Goal: Task Accomplishment & Management: Complete application form

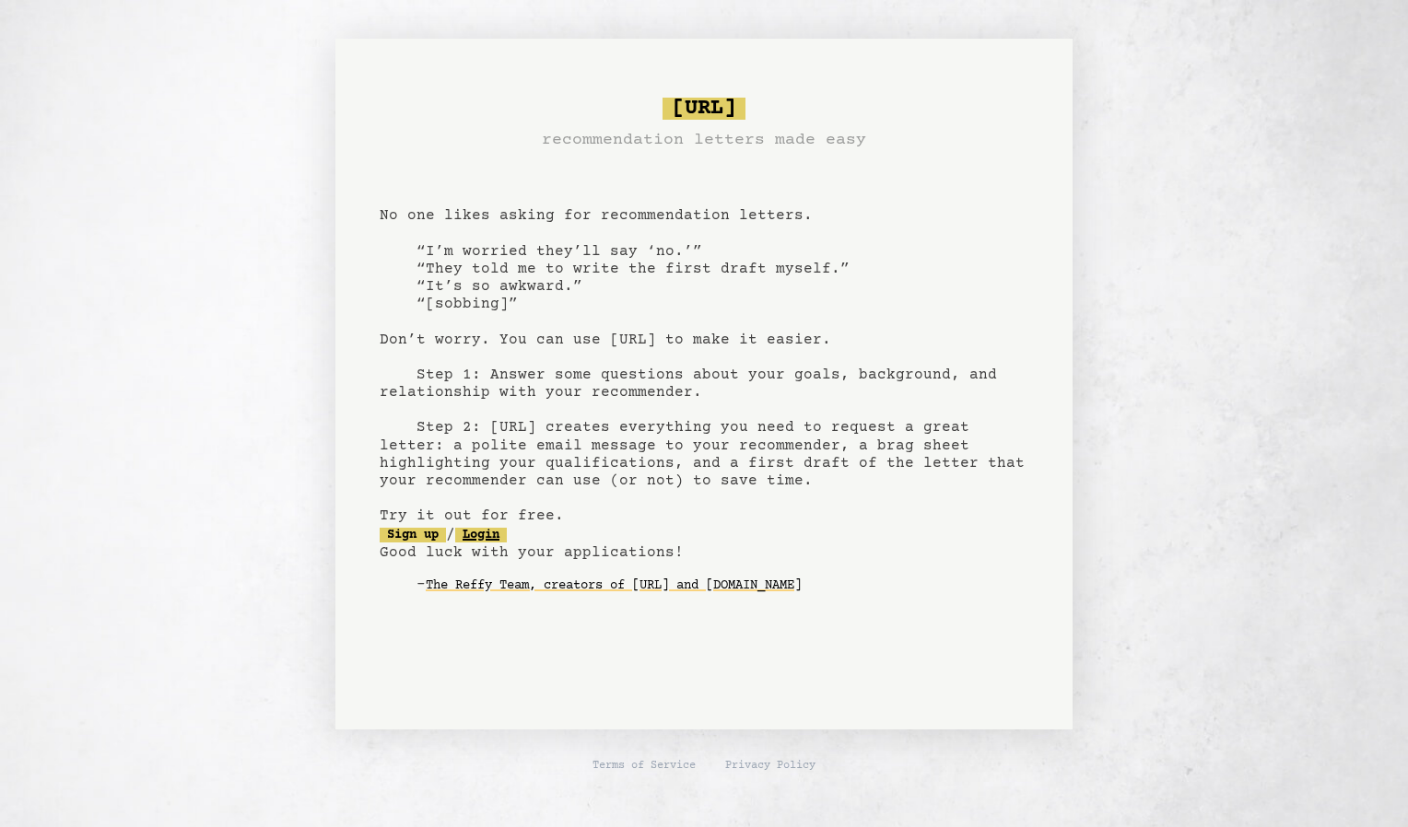
click at [507, 537] on link "Login" at bounding box center [481, 535] width 52 height 15
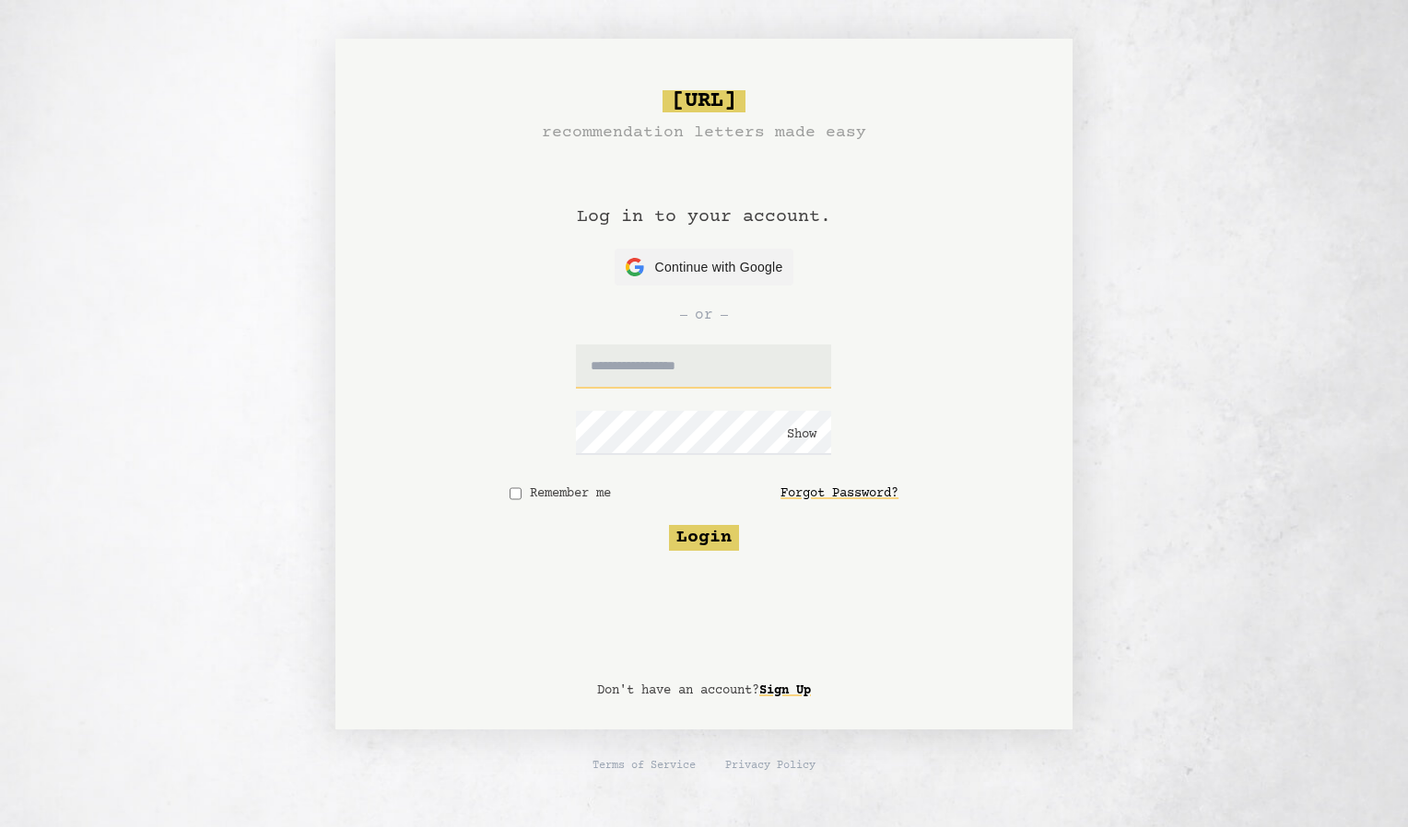
click at [683, 365] on input "text" at bounding box center [703, 367] width 255 height 44
click at [685, 258] on span "Continue with Google" at bounding box center [719, 267] width 128 height 19
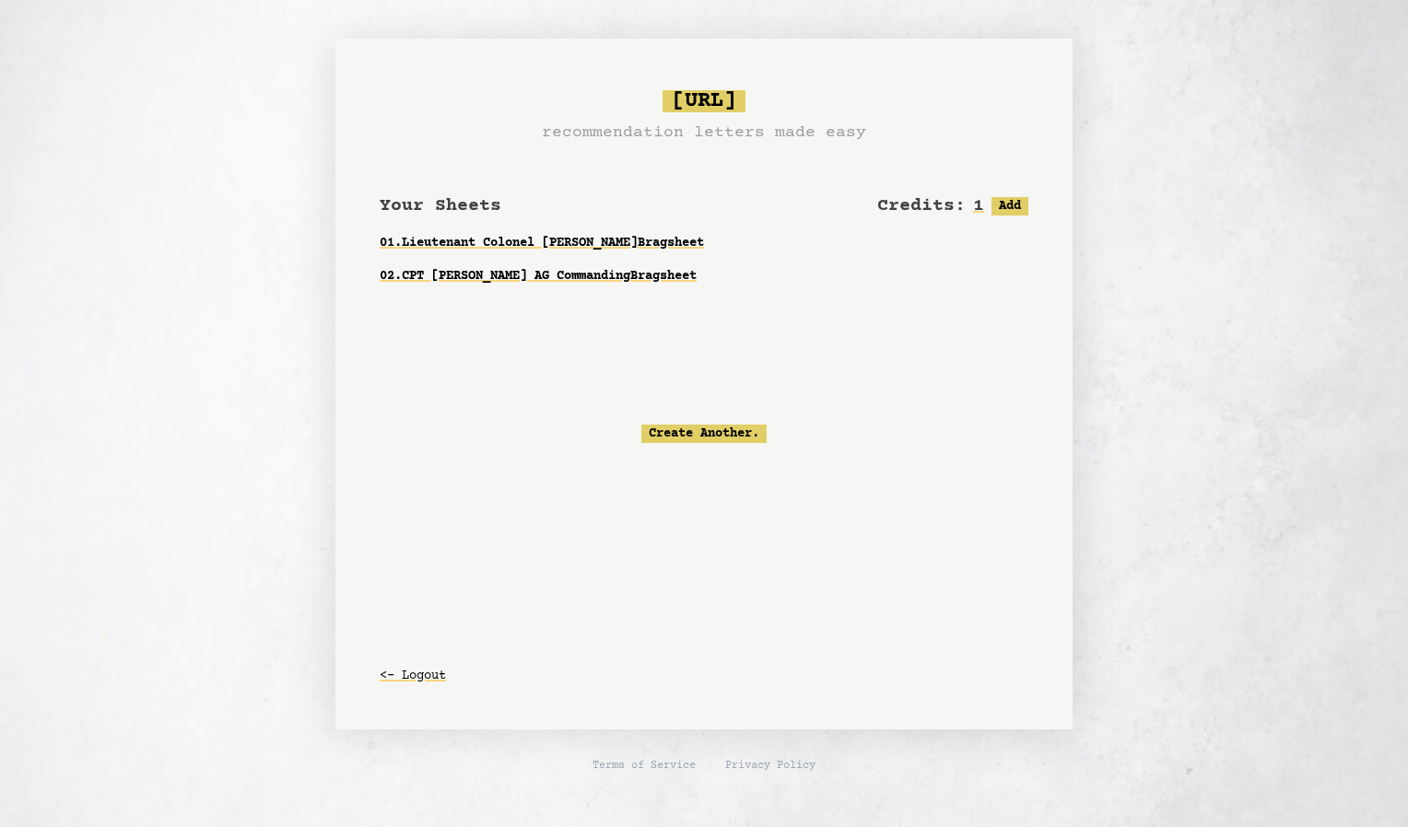
click at [1007, 194] on div "Credits: 1 Free: 1, Paid: 0 Add" at bounding box center [952, 206] width 151 height 26
click at [1008, 207] on button "Add" at bounding box center [1009, 206] width 37 height 18
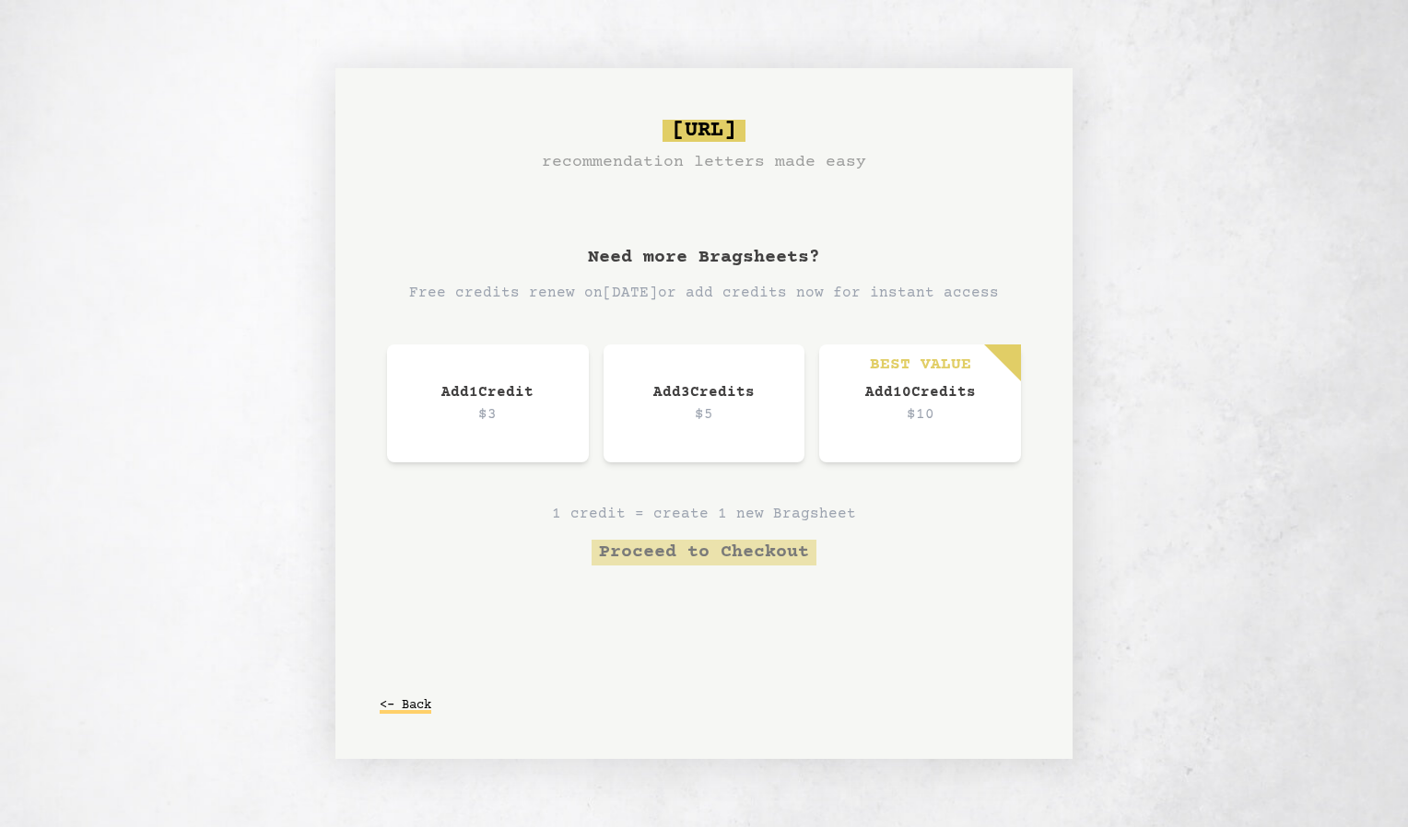
click at [401, 712] on button "<- Back" at bounding box center [406, 705] width 52 height 33
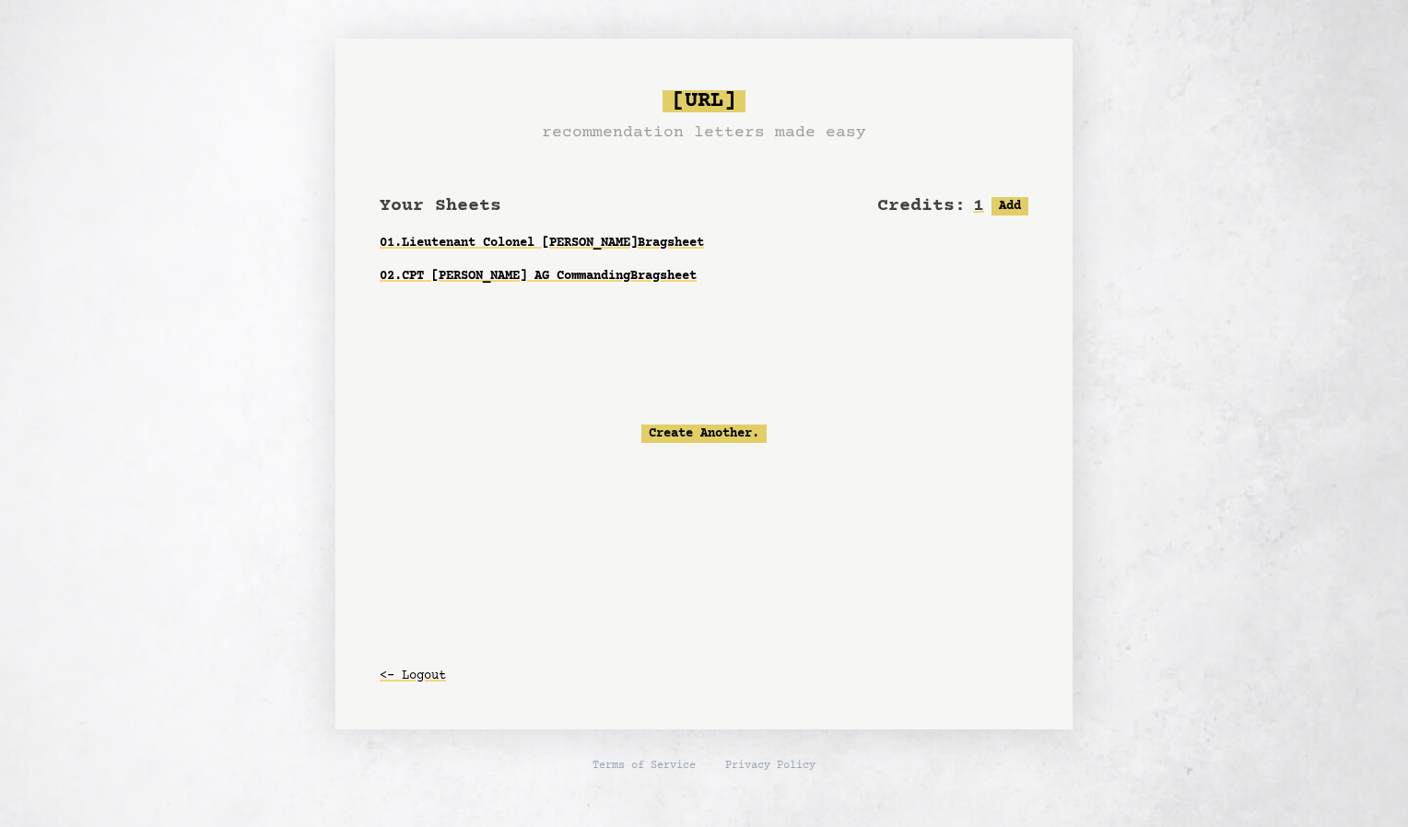
click at [739, 424] on div "Create Another." at bounding box center [704, 434] width 649 height 164
click at [733, 433] on link "Create Another." at bounding box center [703, 434] width 125 height 18
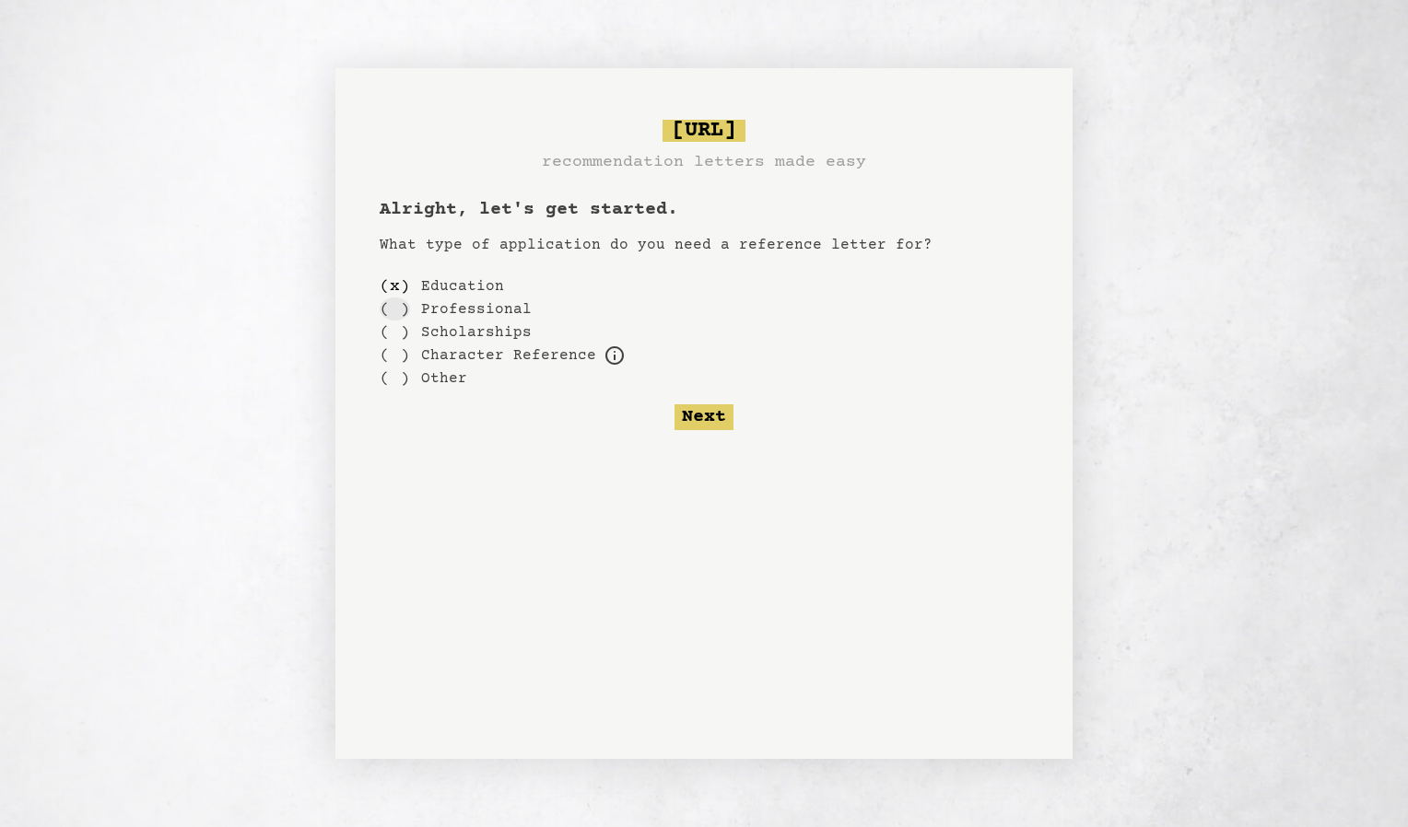
click at [398, 309] on div "( )" at bounding box center [395, 309] width 30 height 23
click at [605, 355] on icon at bounding box center [614, 356] width 22 height 22
click at [390, 359] on div "( )" at bounding box center [395, 355] width 30 height 23
click at [707, 417] on button "Next" at bounding box center [703, 417] width 59 height 26
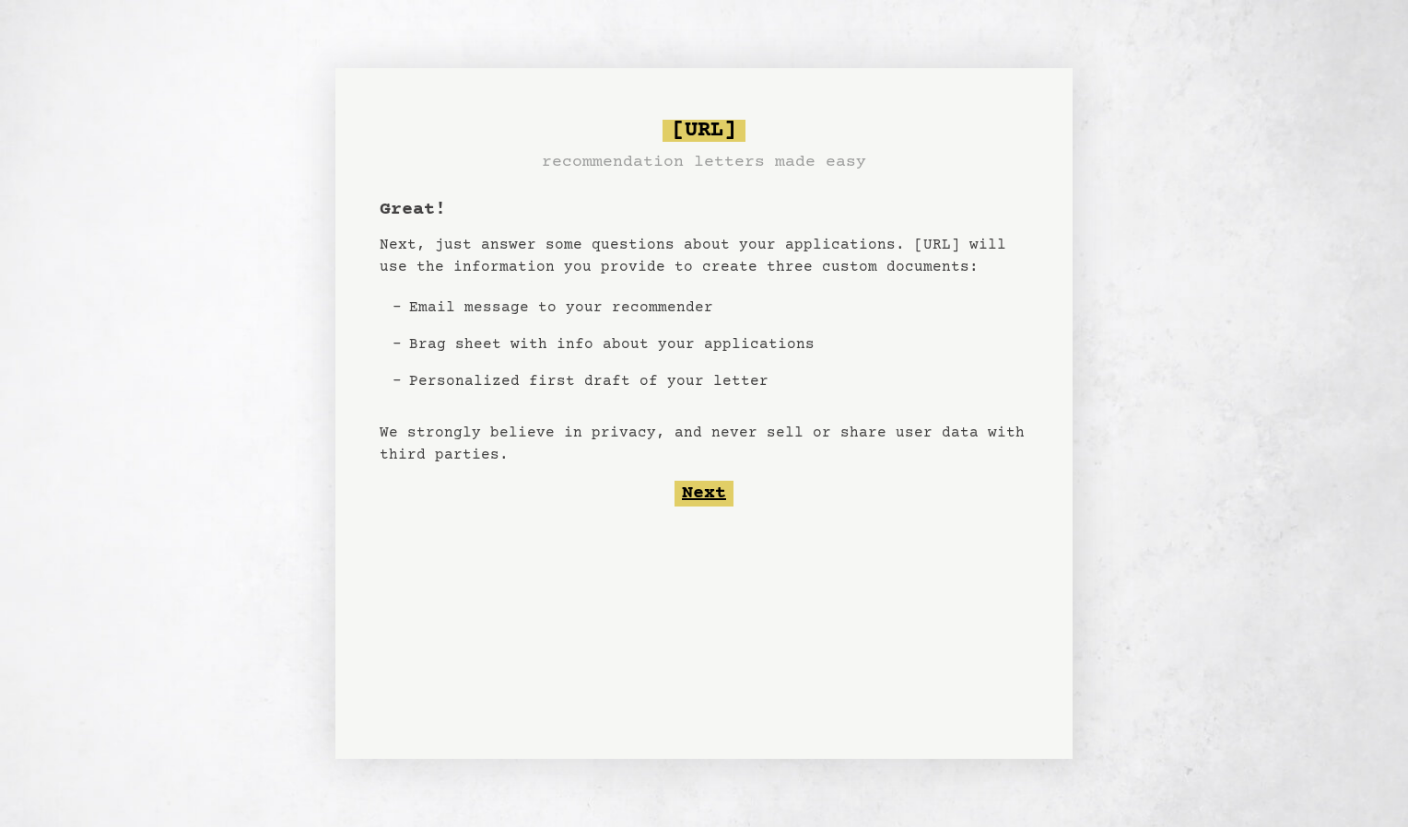
click at [696, 499] on button "Next" at bounding box center [703, 494] width 59 height 26
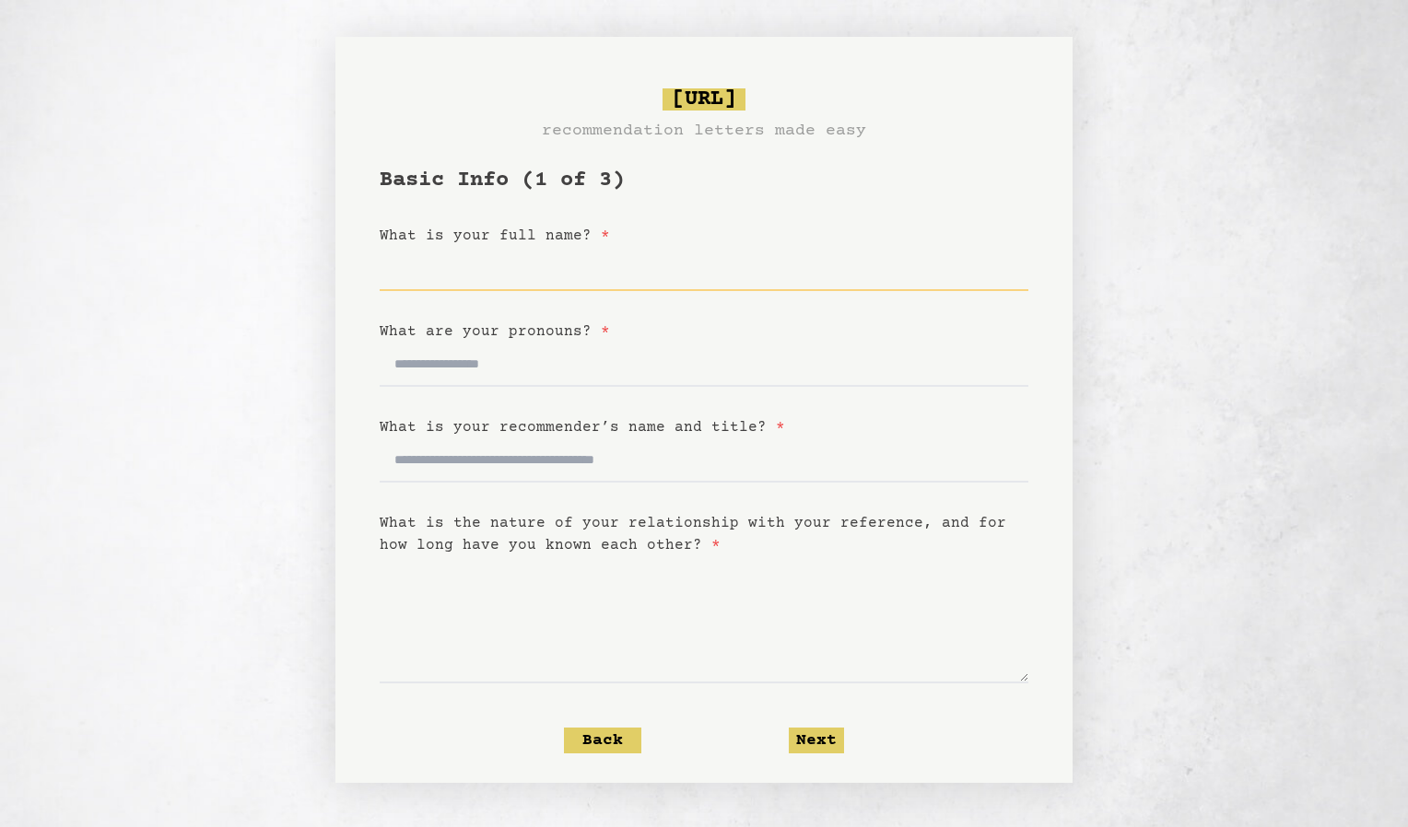
click at [671, 269] on input "What is your full name? *" at bounding box center [704, 269] width 649 height 44
type input "**********"
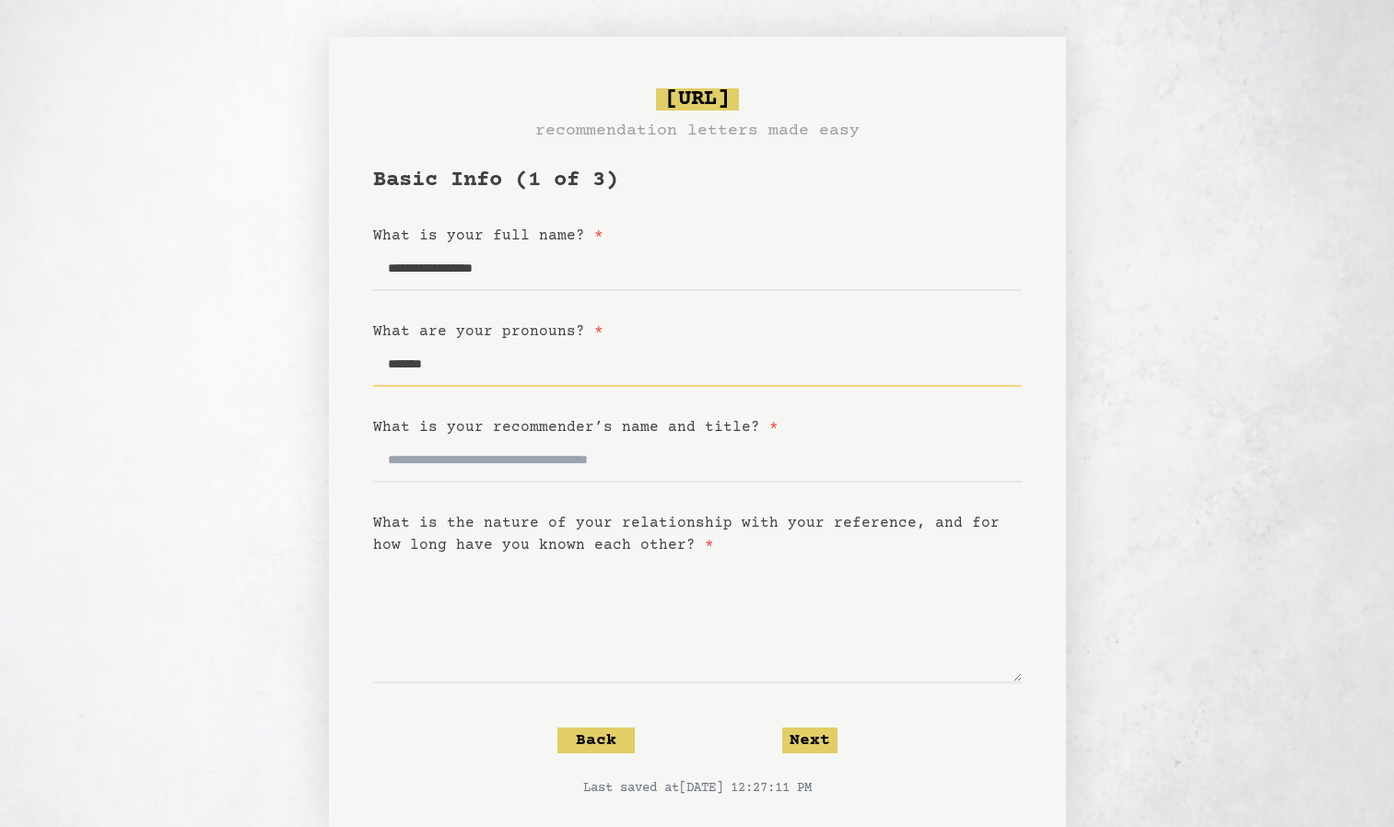
type input "*******"
type input "**********"
click at [608, 678] on textarea "What is the nature of your relationship with your reference, and for how long h…" at bounding box center [697, 619] width 649 height 127
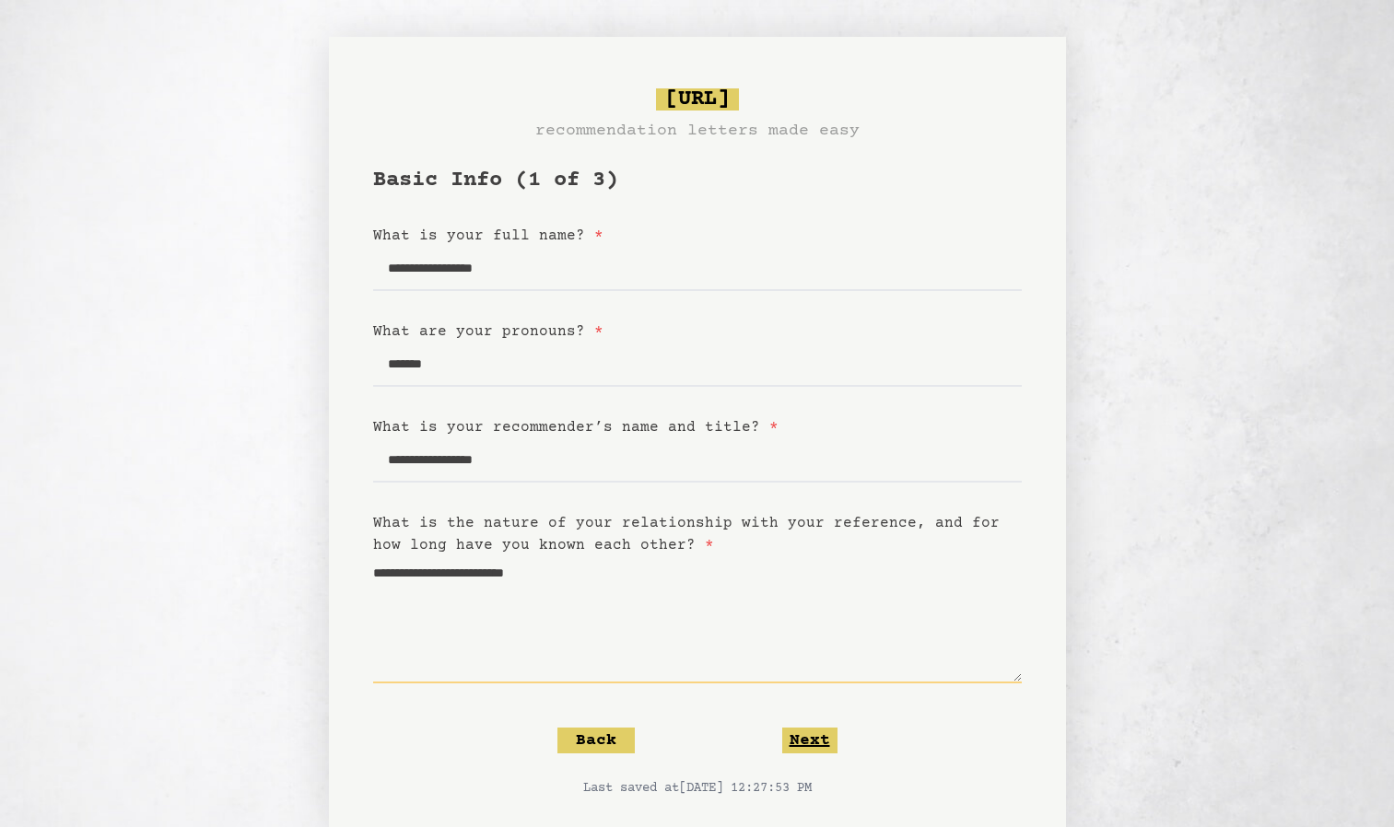
type textarea "**********"
click at [802, 743] on button "Next" at bounding box center [809, 741] width 55 height 26
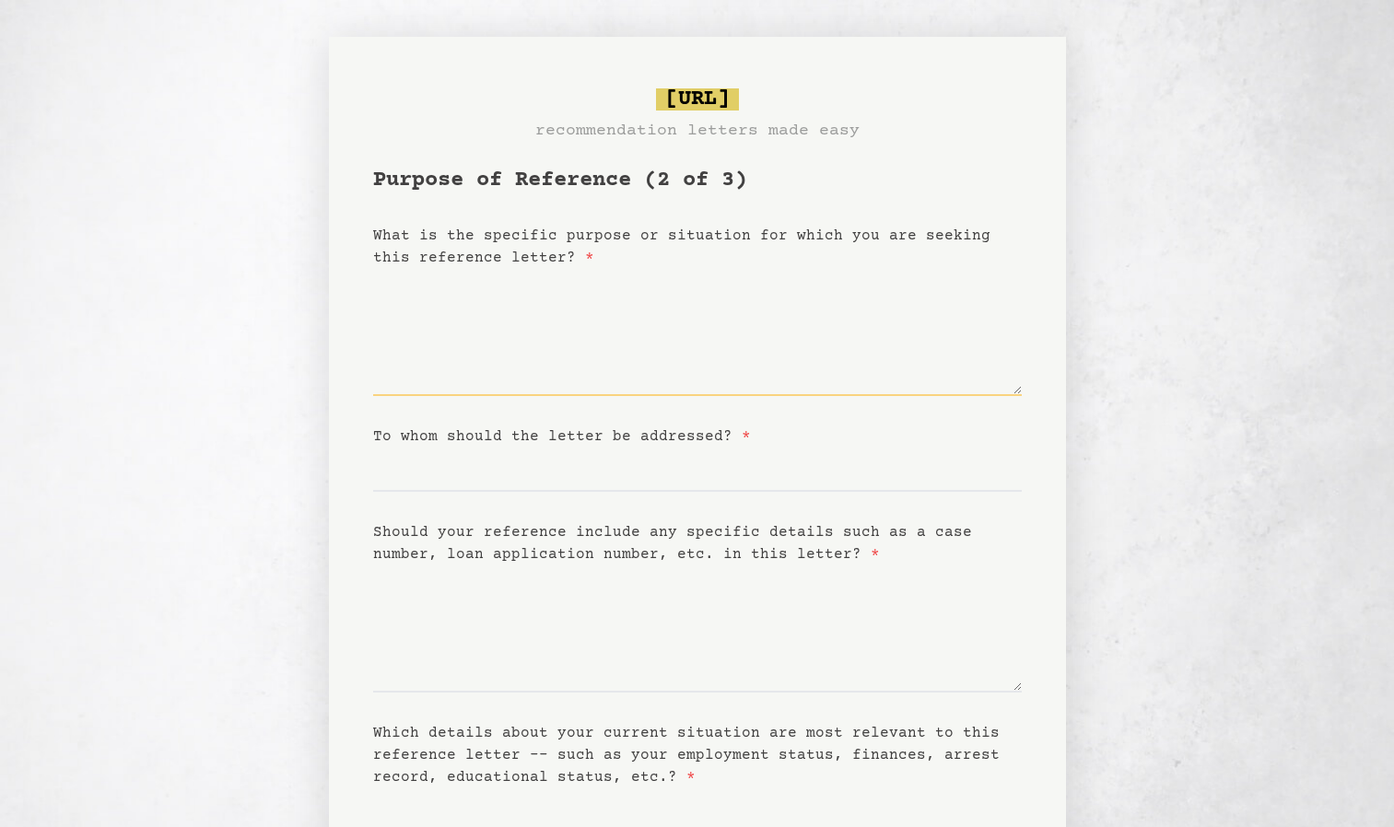
click at [538, 384] on textarea "What is the specific purpose or situation for which you are seeking this refere…" at bounding box center [697, 332] width 649 height 127
type textarea "**********"
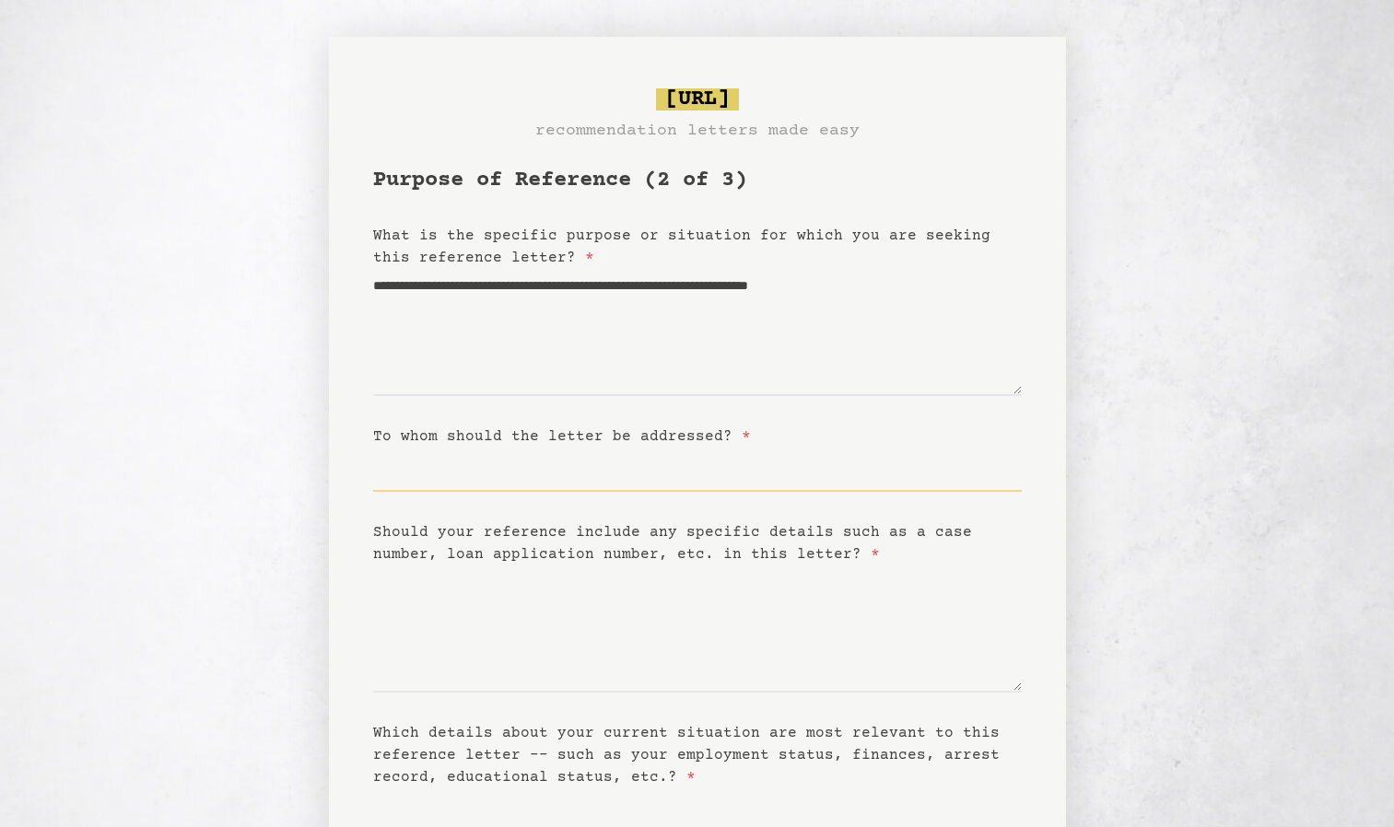
click at [563, 486] on input "To whom should the letter be addressed? *" at bounding box center [697, 470] width 649 height 44
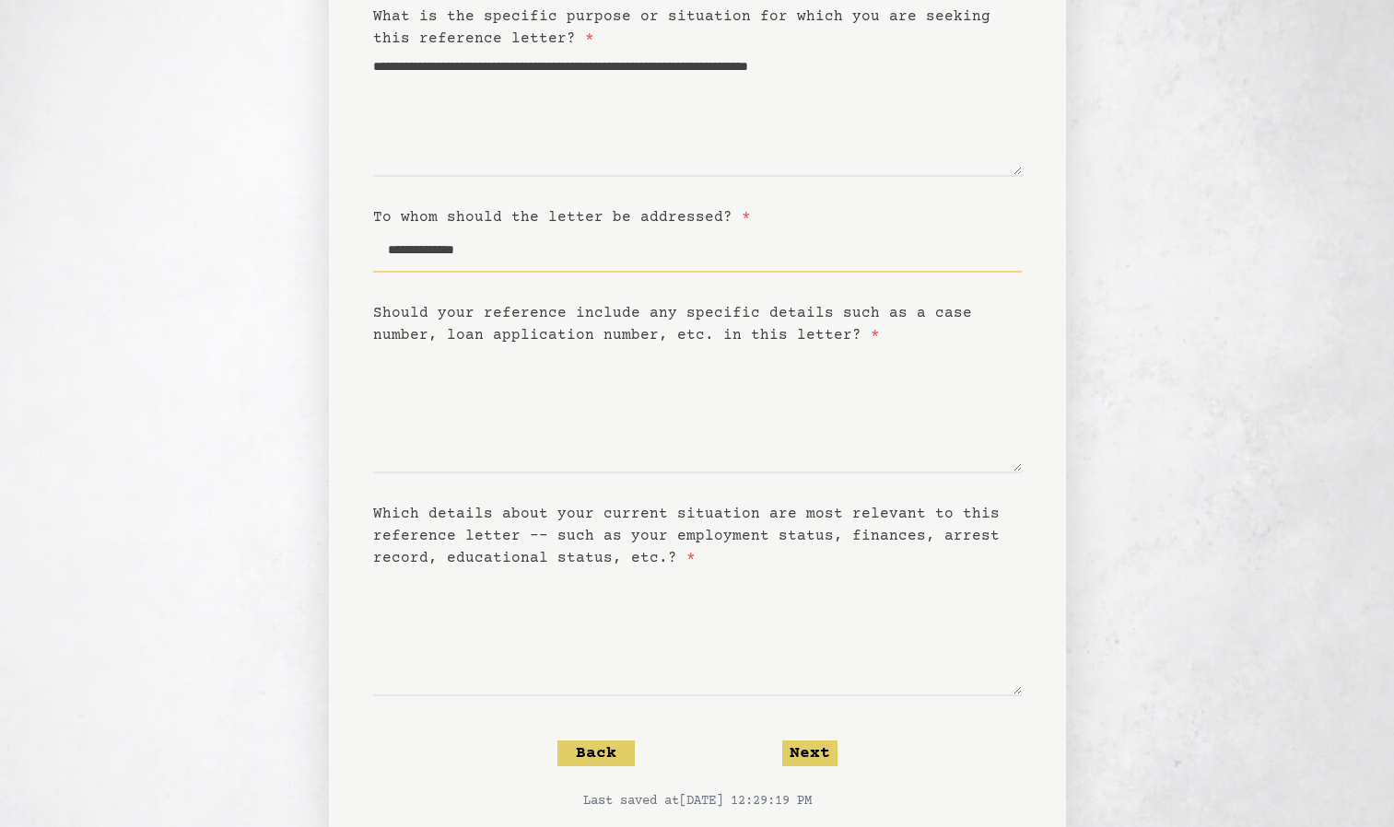
scroll to position [223, 0]
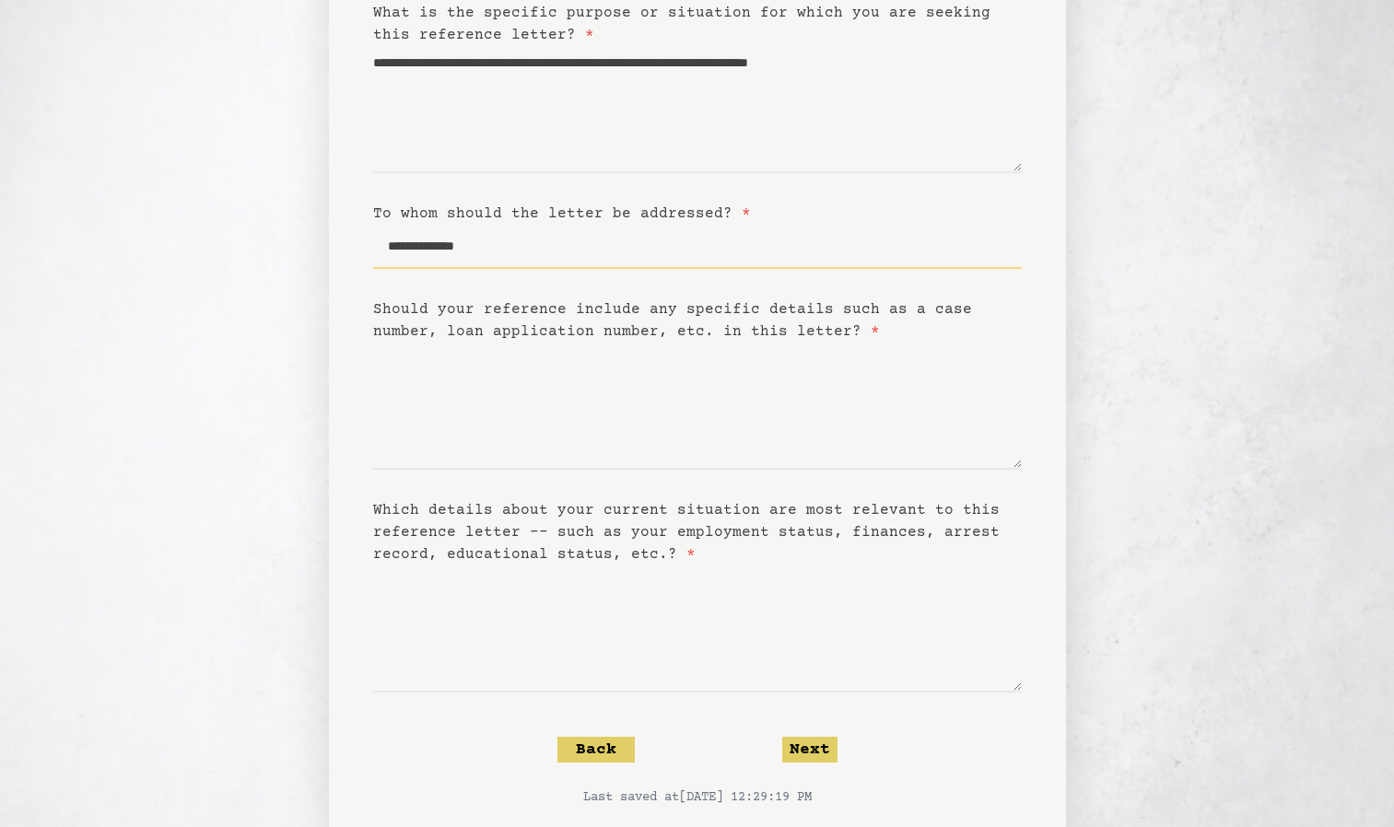
type input "**********"
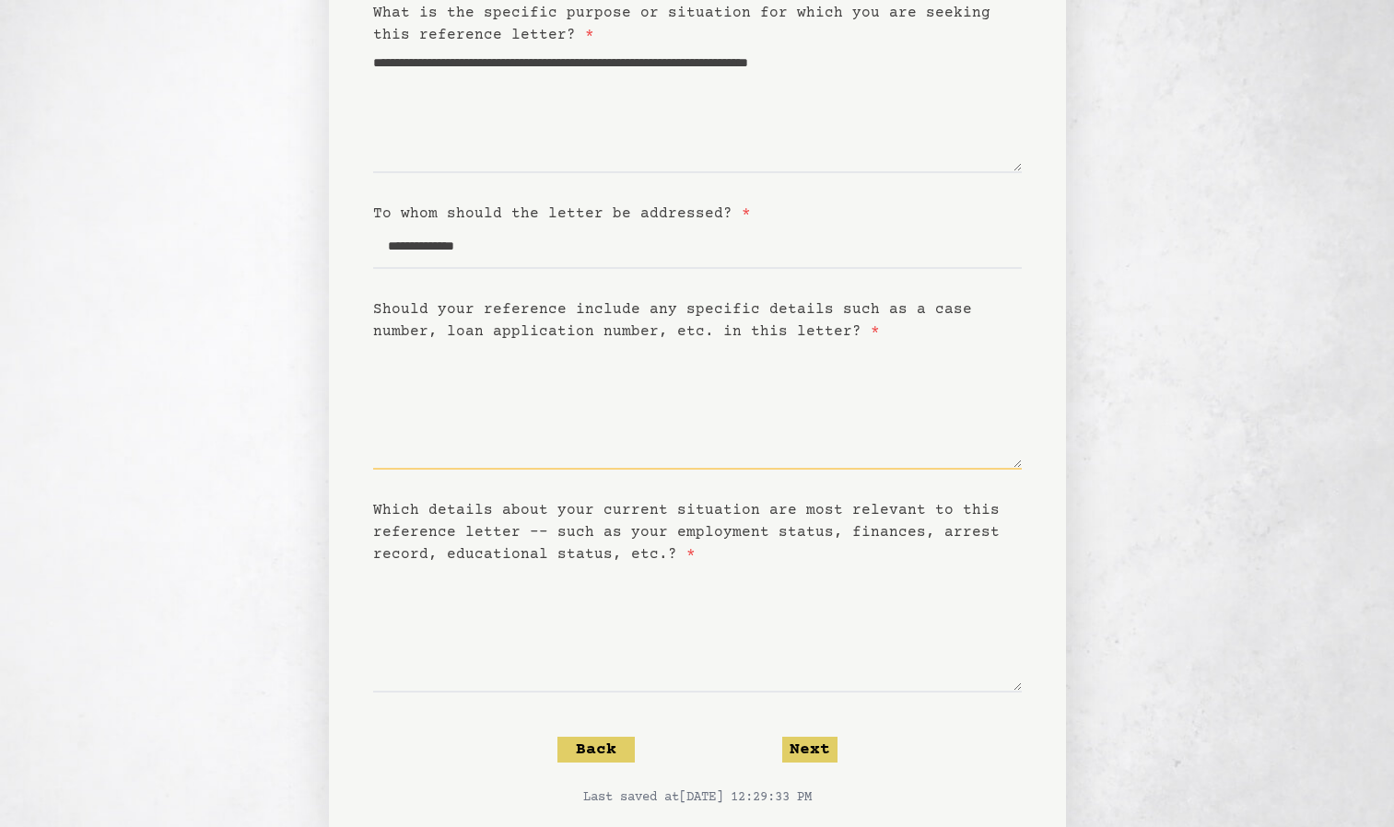
click at [576, 461] on textarea "Should your reference include any specific details such as a case number, loan …" at bounding box center [697, 406] width 649 height 127
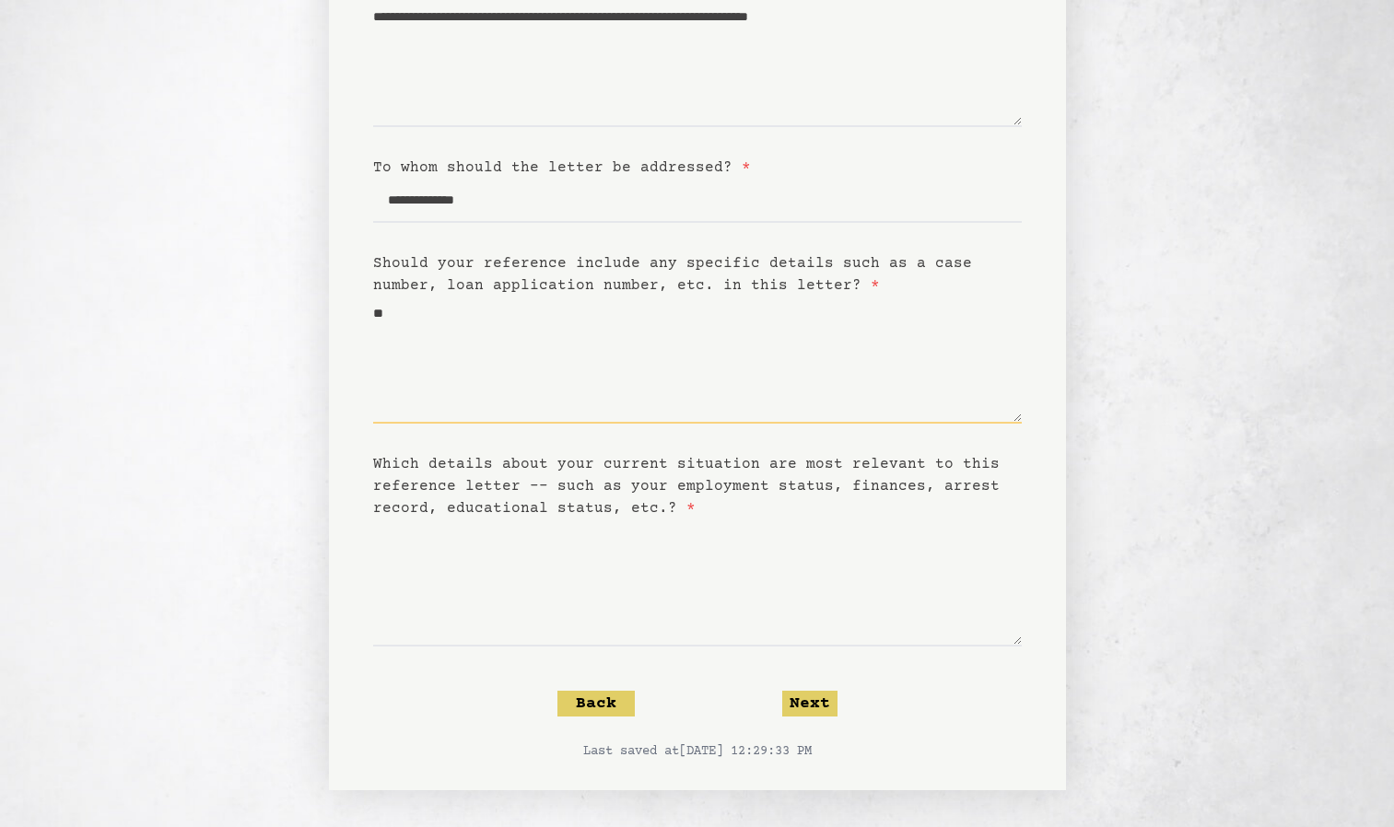
type textarea "**"
click at [613, 607] on textarea "Which details about your current situation are most relevant to this reference …" at bounding box center [697, 583] width 649 height 127
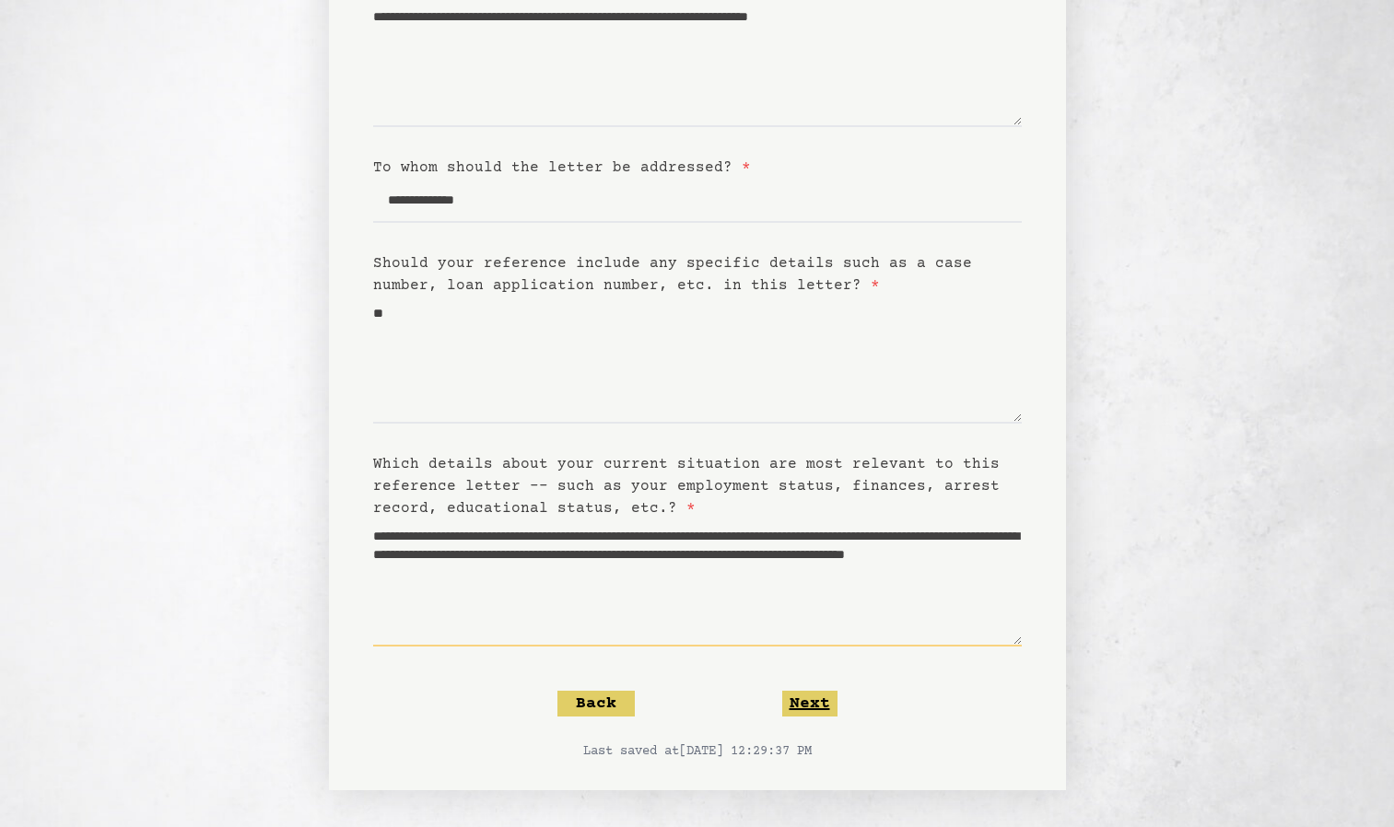
type textarea "**********"
click at [829, 696] on button "Next" at bounding box center [809, 704] width 55 height 26
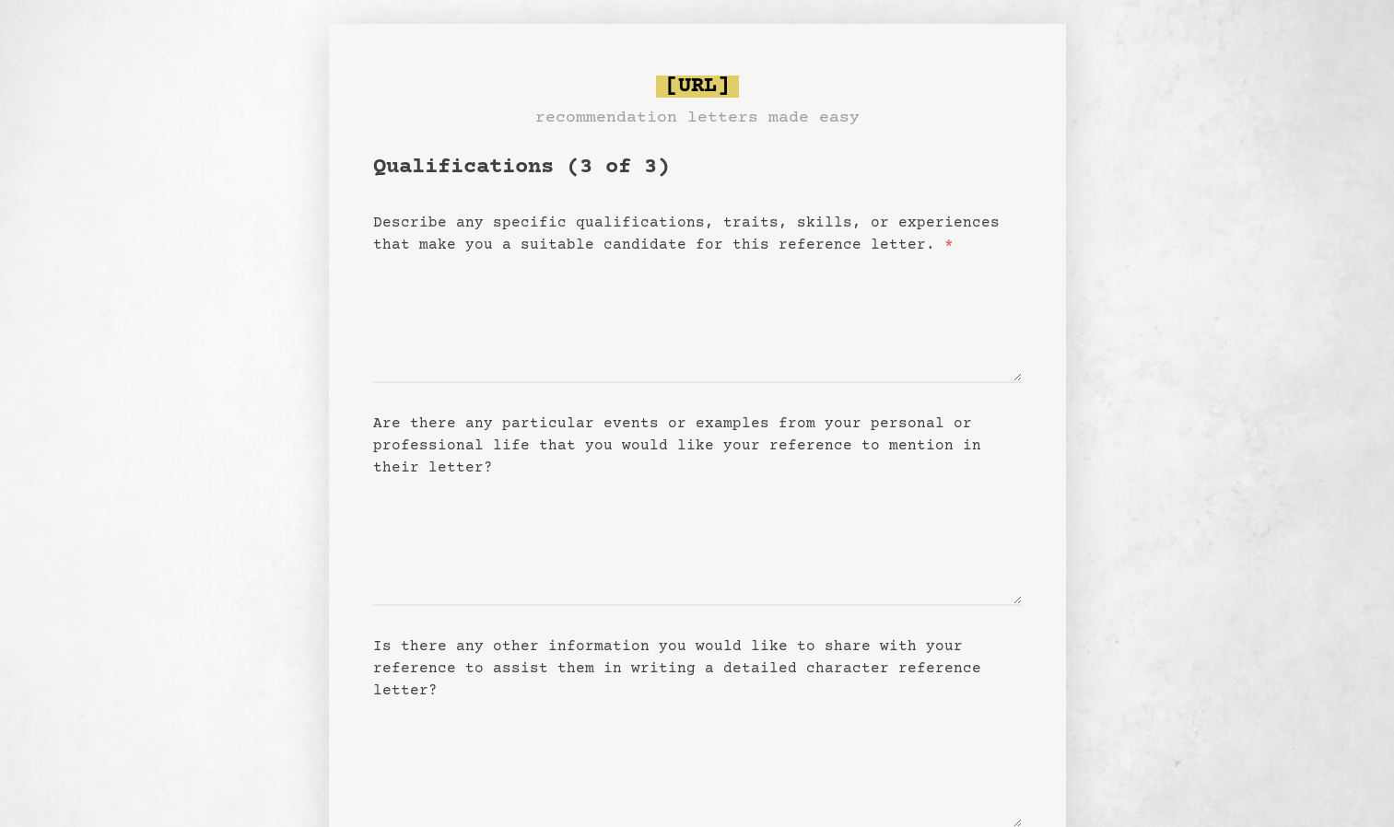
scroll to position [0, 0]
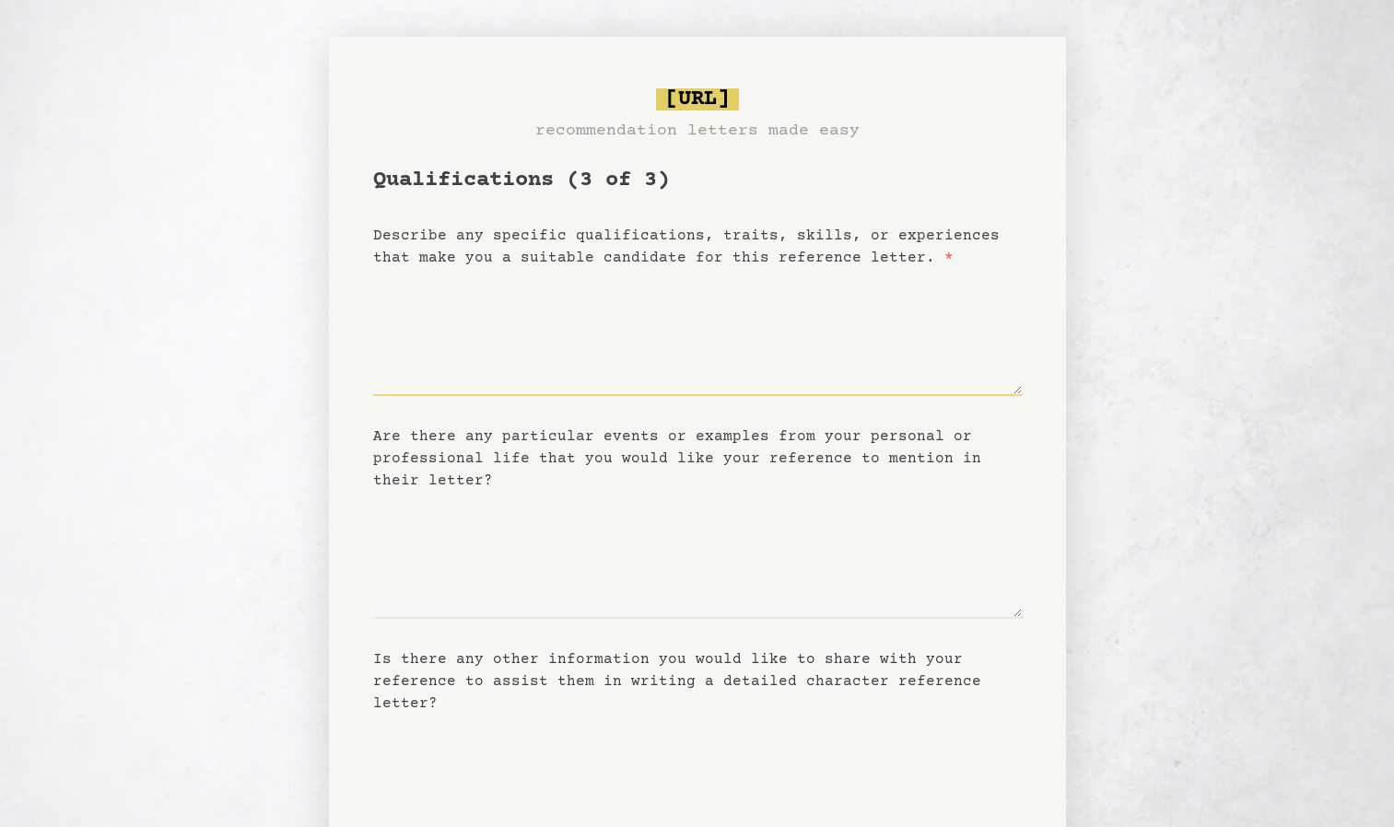
click at [706, 371] on textarea "Describe any specific qualifications, traits, skills, or experiences that make …" at bounding box center [697, 332] width 649 height 127
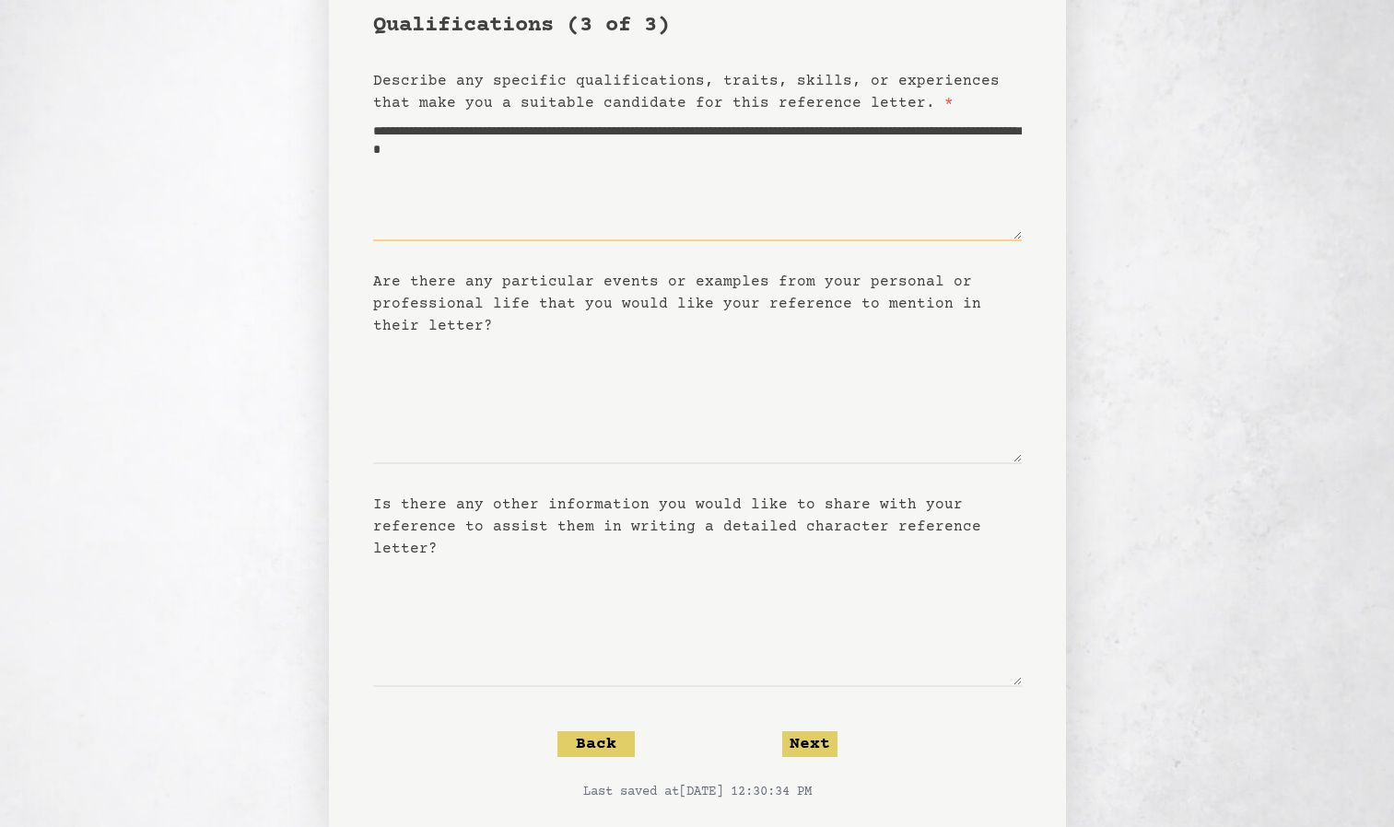
scroll to position [156, 0]
type textarea "**********"
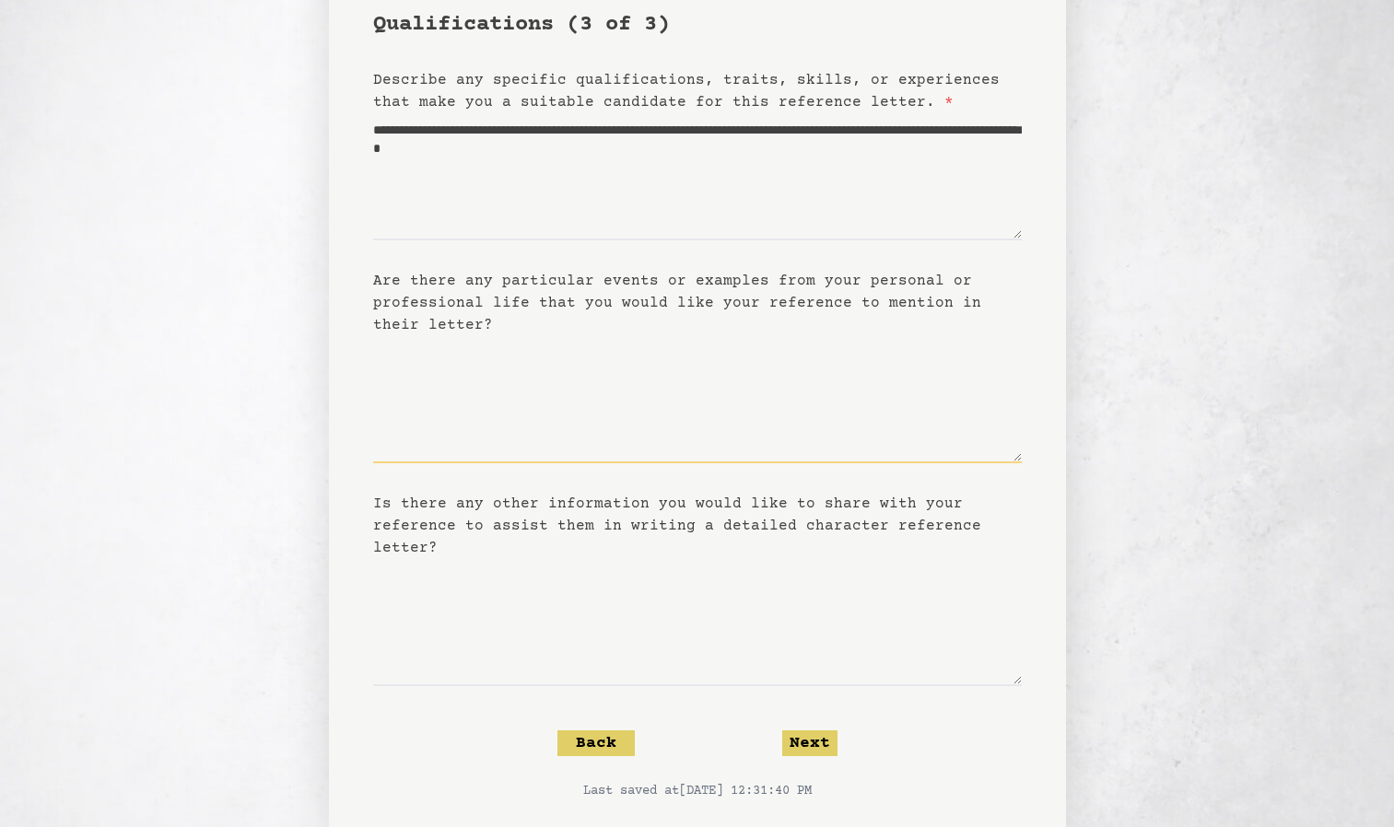
click at [652, 420] on textarea "Are there any particular events or examples from your personal or professional …" at bounding box center [697, 399] width 649 height 127
type textarea "*"
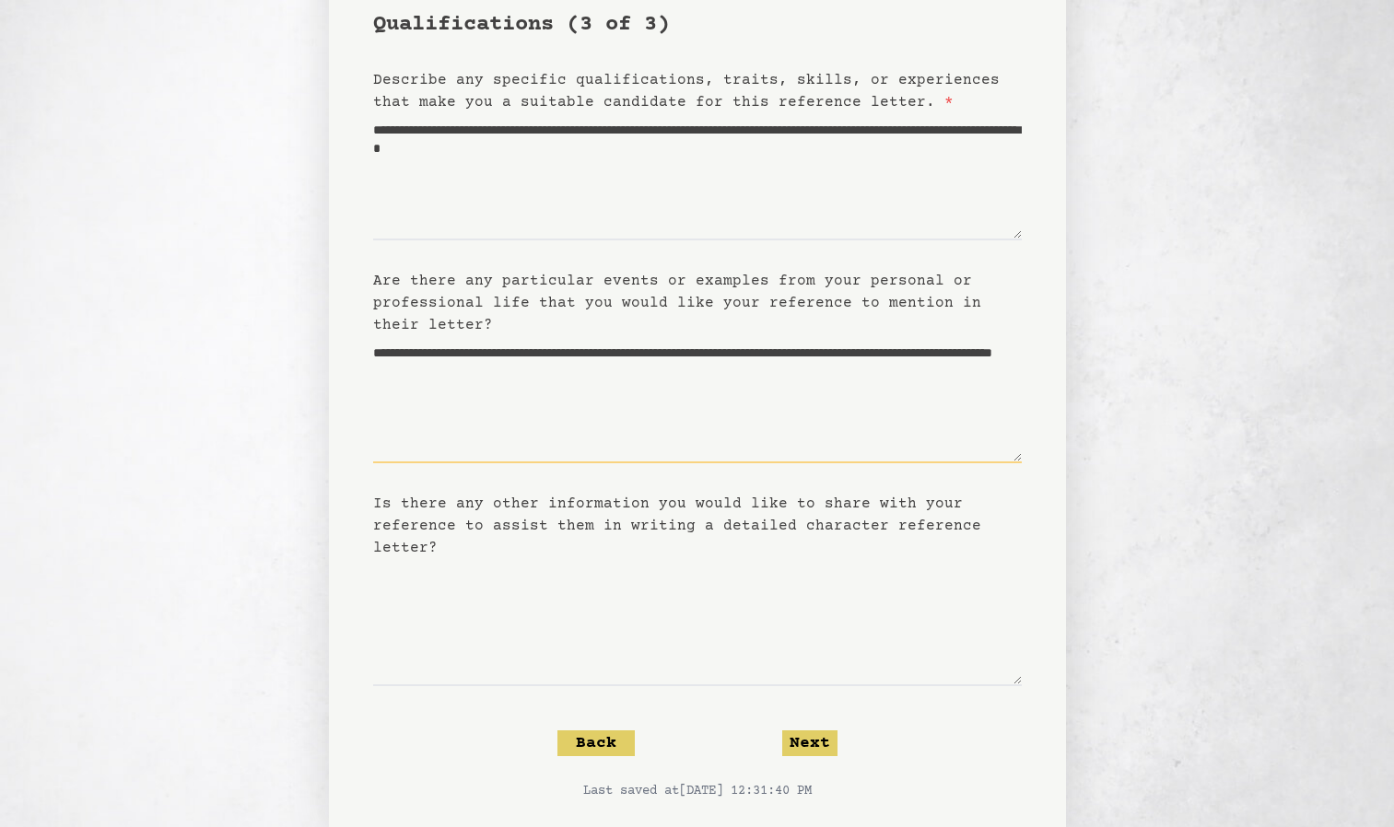
type textarea "**********"
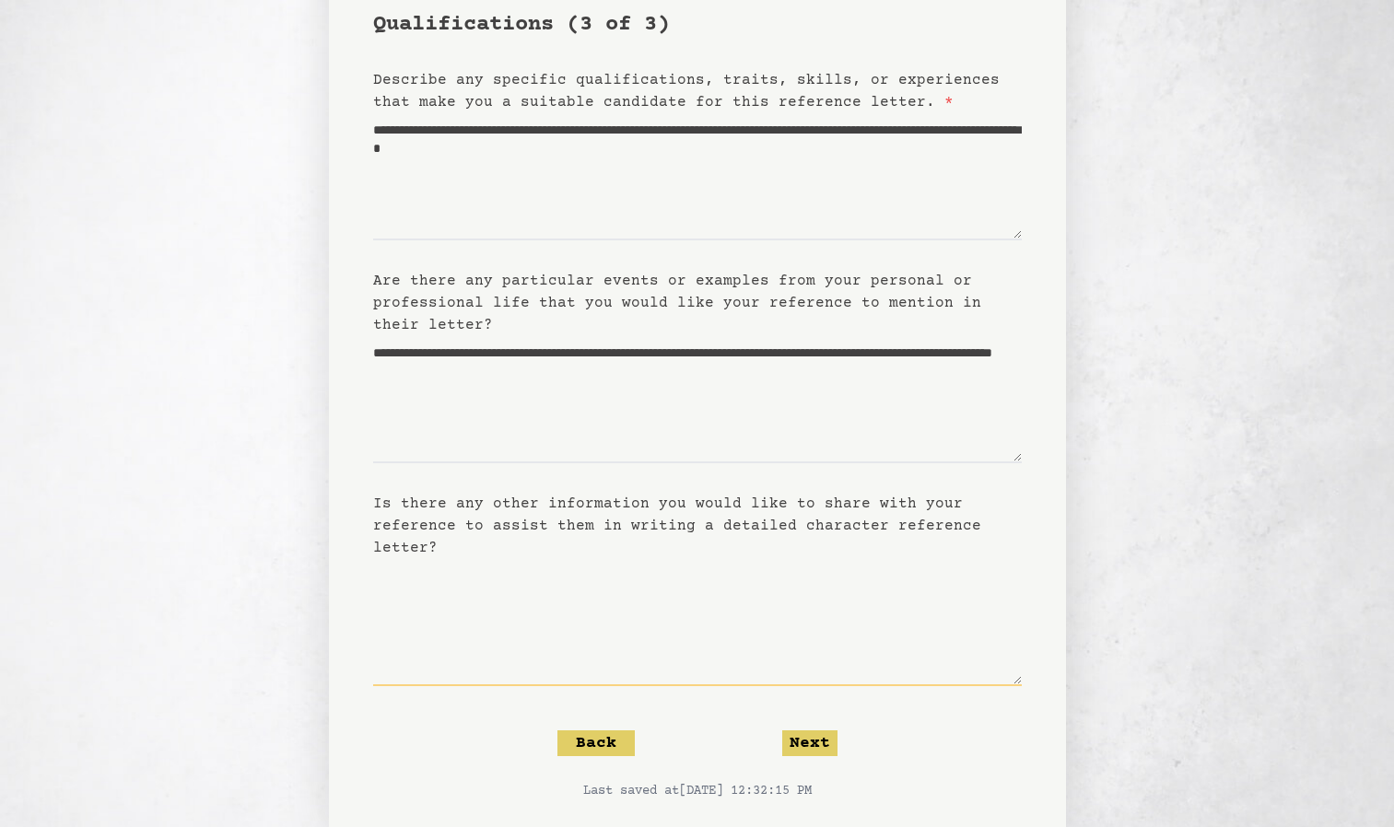
click at [516, 644] on textarea "Is there any other information you would like to share with your reference to a…" at bounding box center [697, 622] width 649 height 127
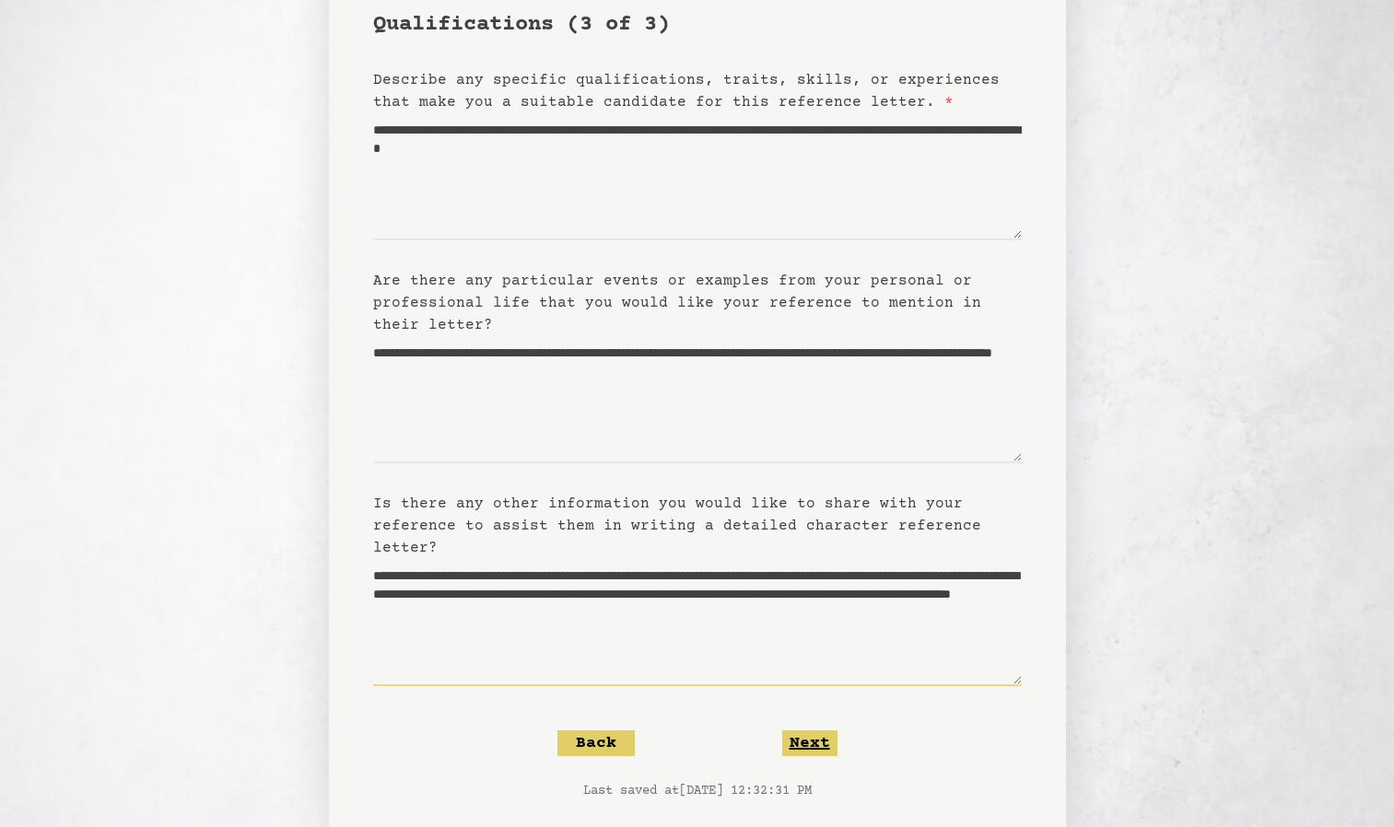
type textarea "**********"
click at [813, 743] on button "Next" at bounding box center [809, 744] width 55 height 26
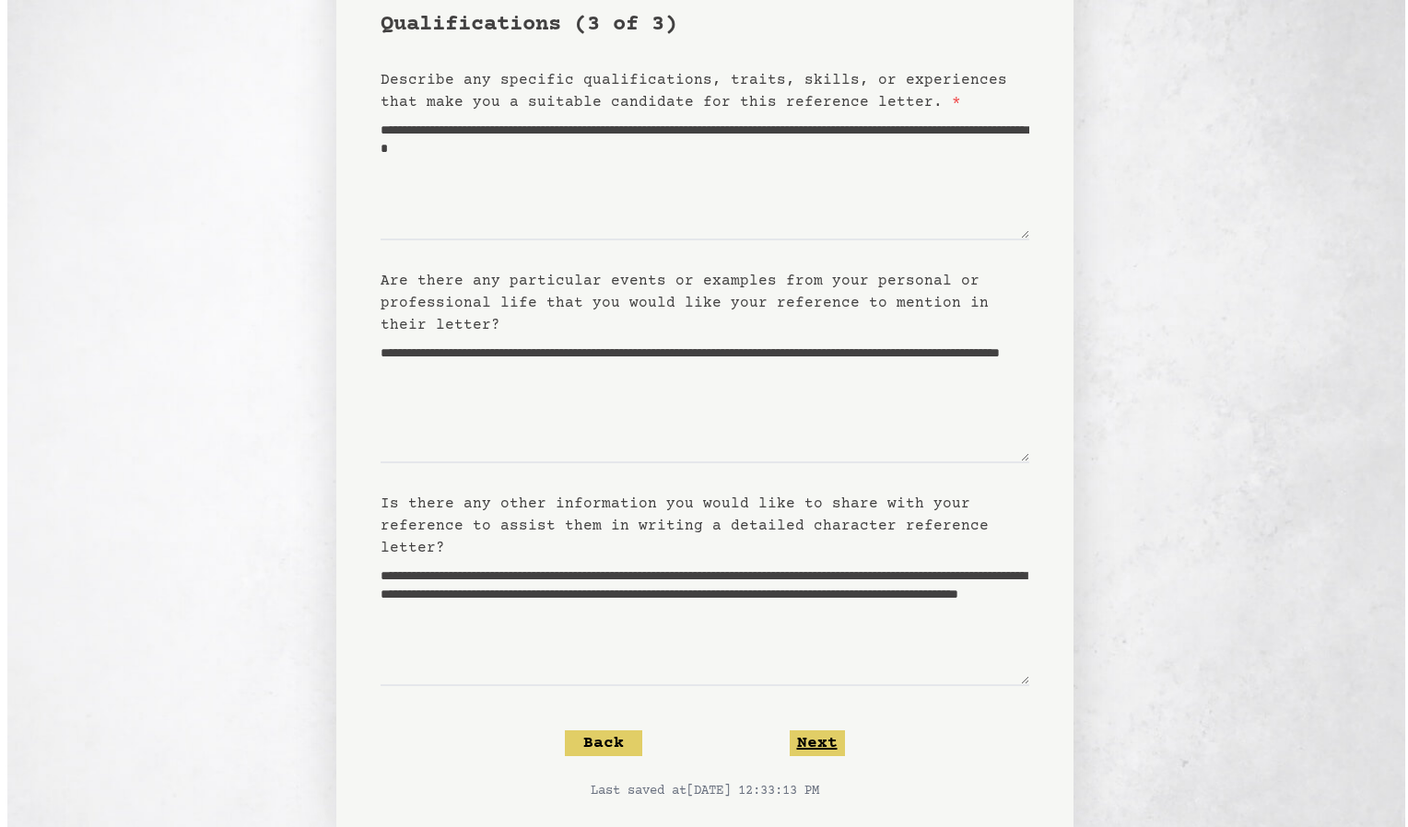
scroll to position [0, 0]
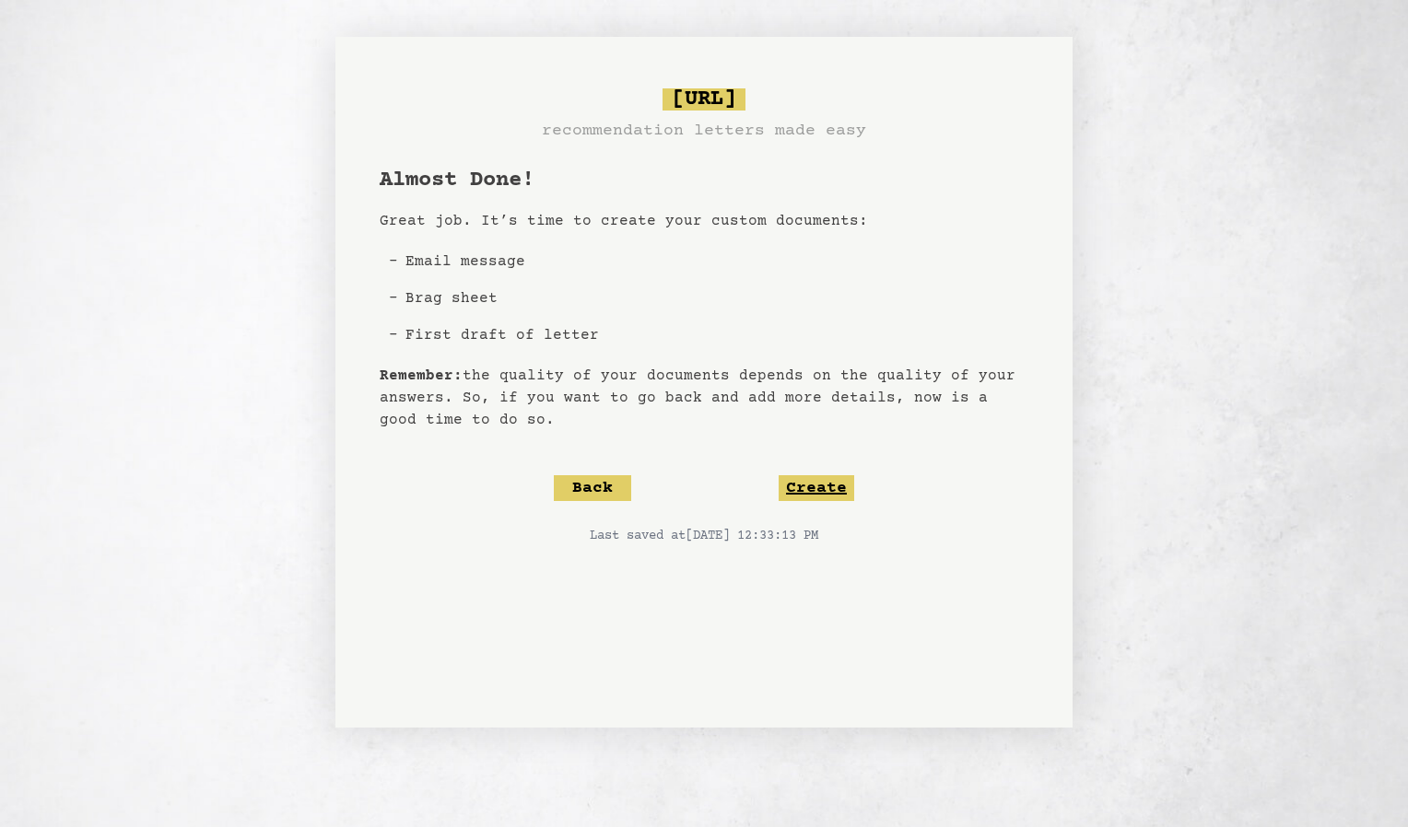
click at [823, 491] on button "Create" at bounding box center [816, 488] width 76 height 26
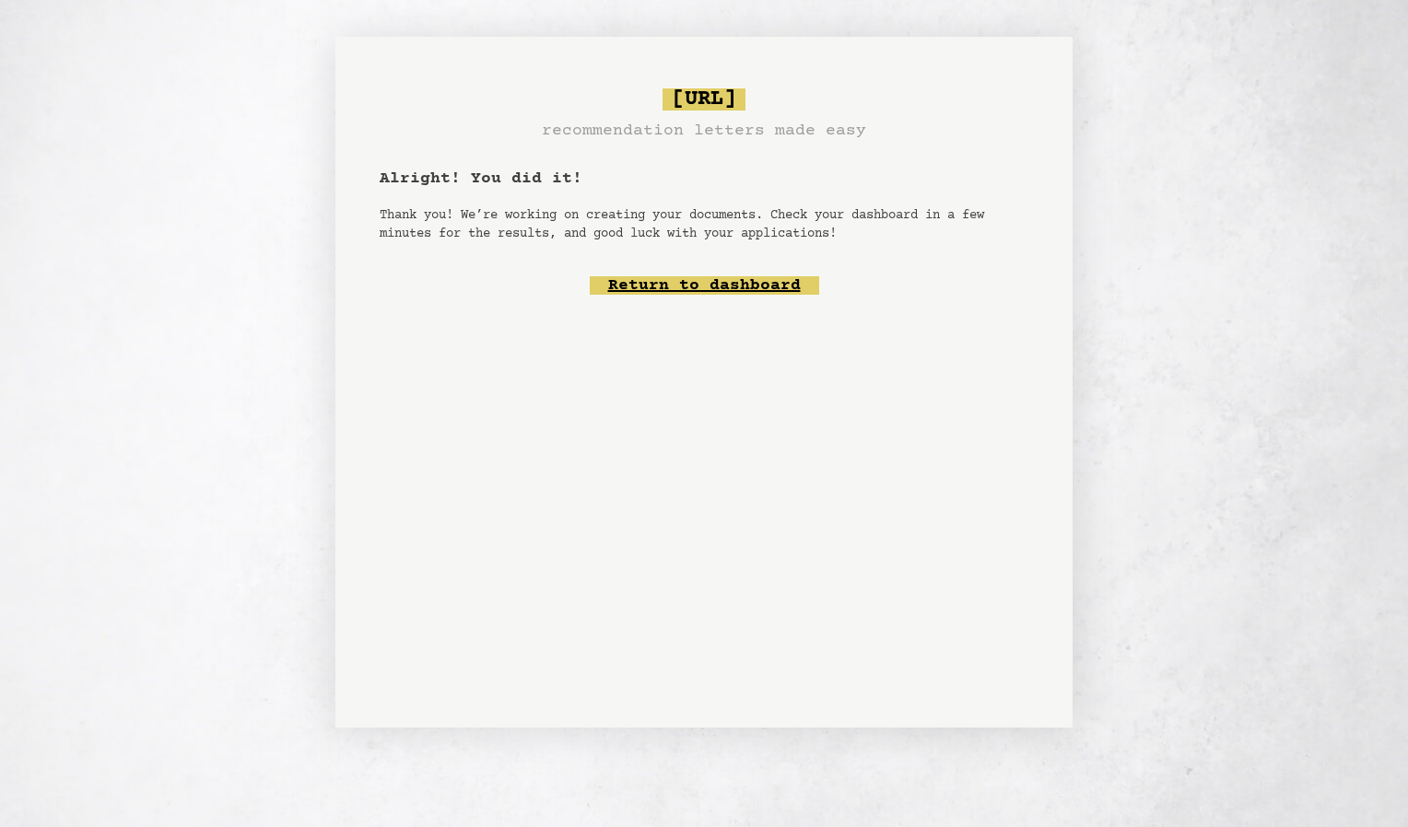
click at [707, 287] on link "Return to dashboard" at bounding box center [704, 285] width 229 height 18
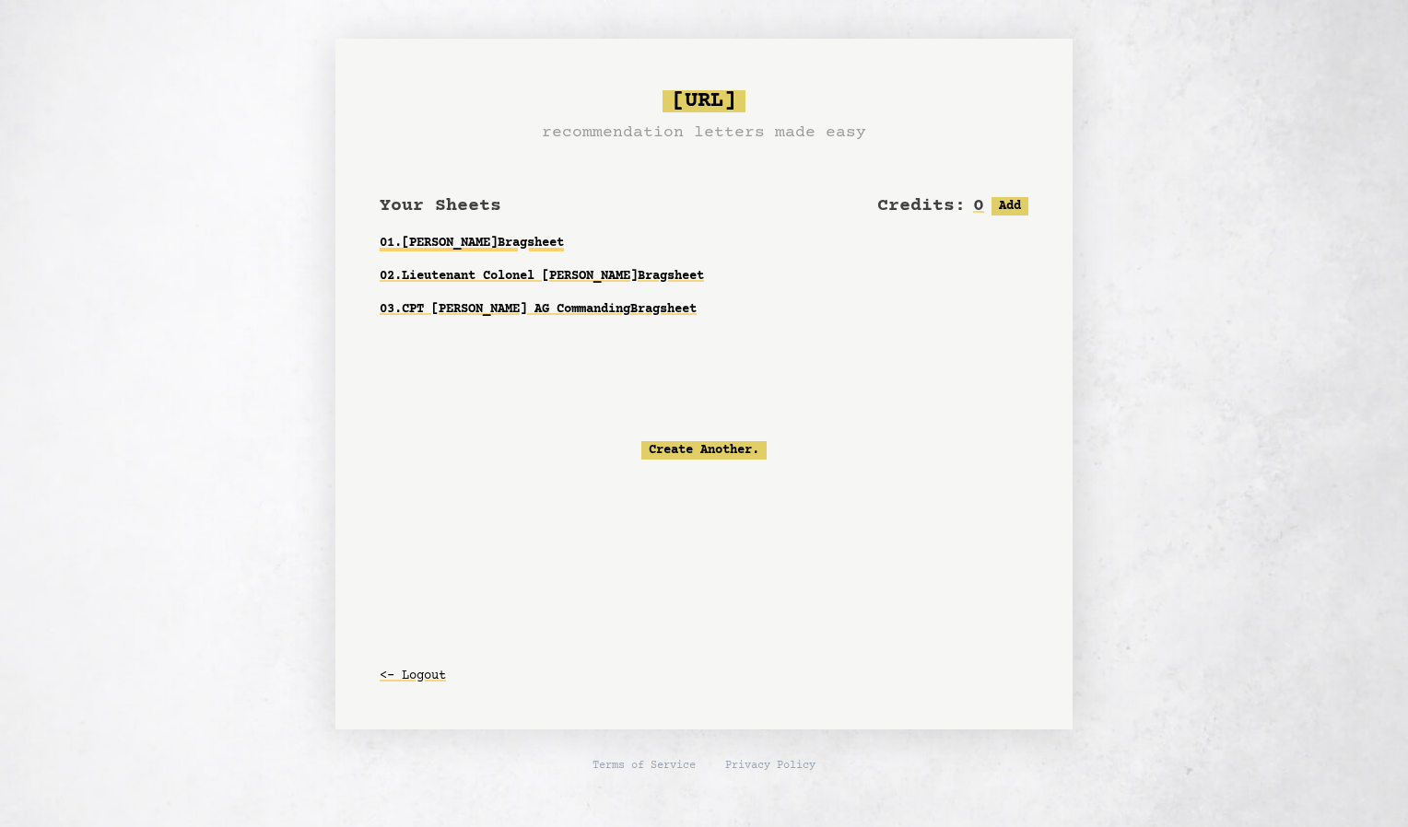
click at [532, 239] on link "01 . [PERSON_NAME]" at bounding box center [704, 243] width 649 height 33
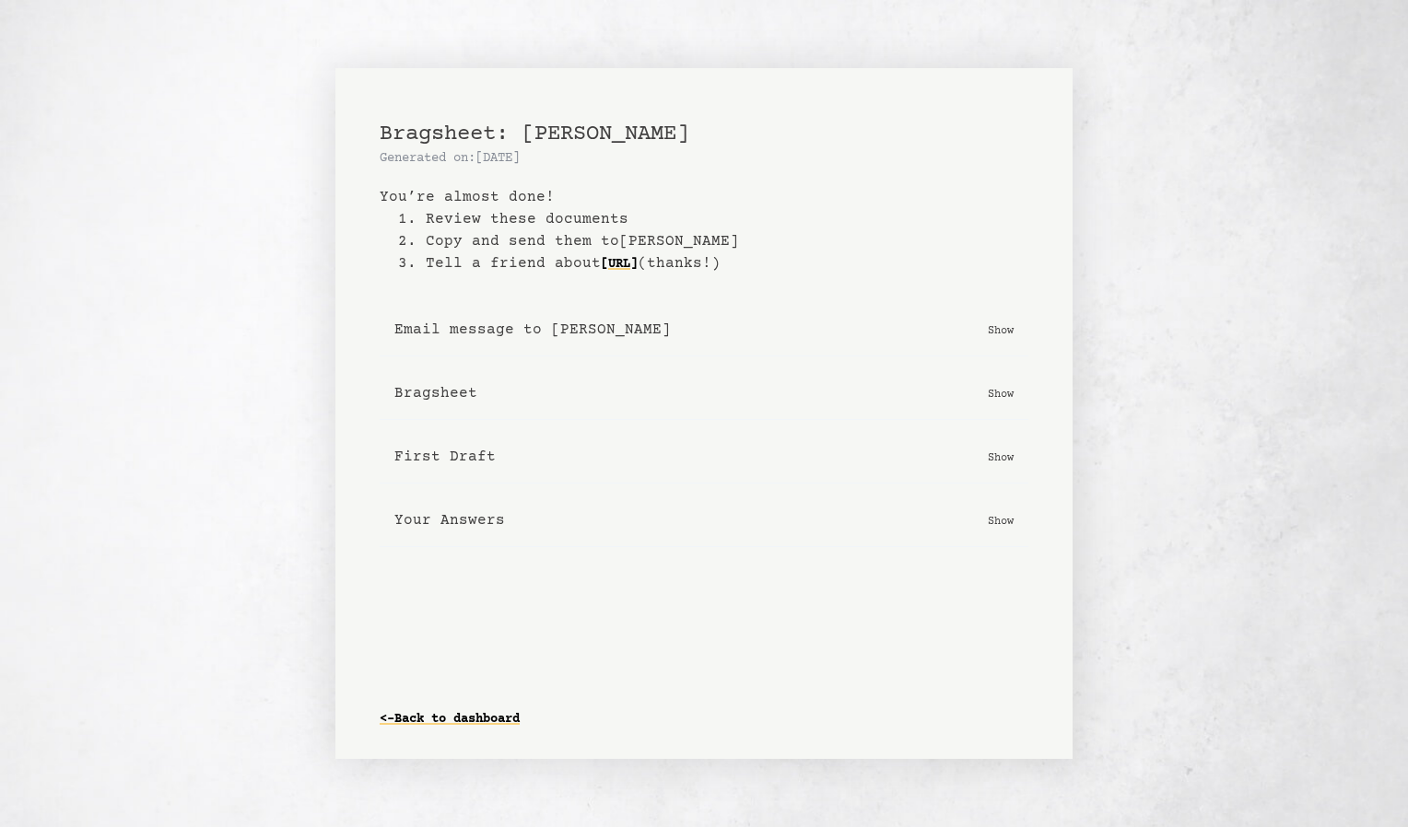
click at [1011, 394] on p "Show" at bounding box center [1001, 393] width 26 height 18
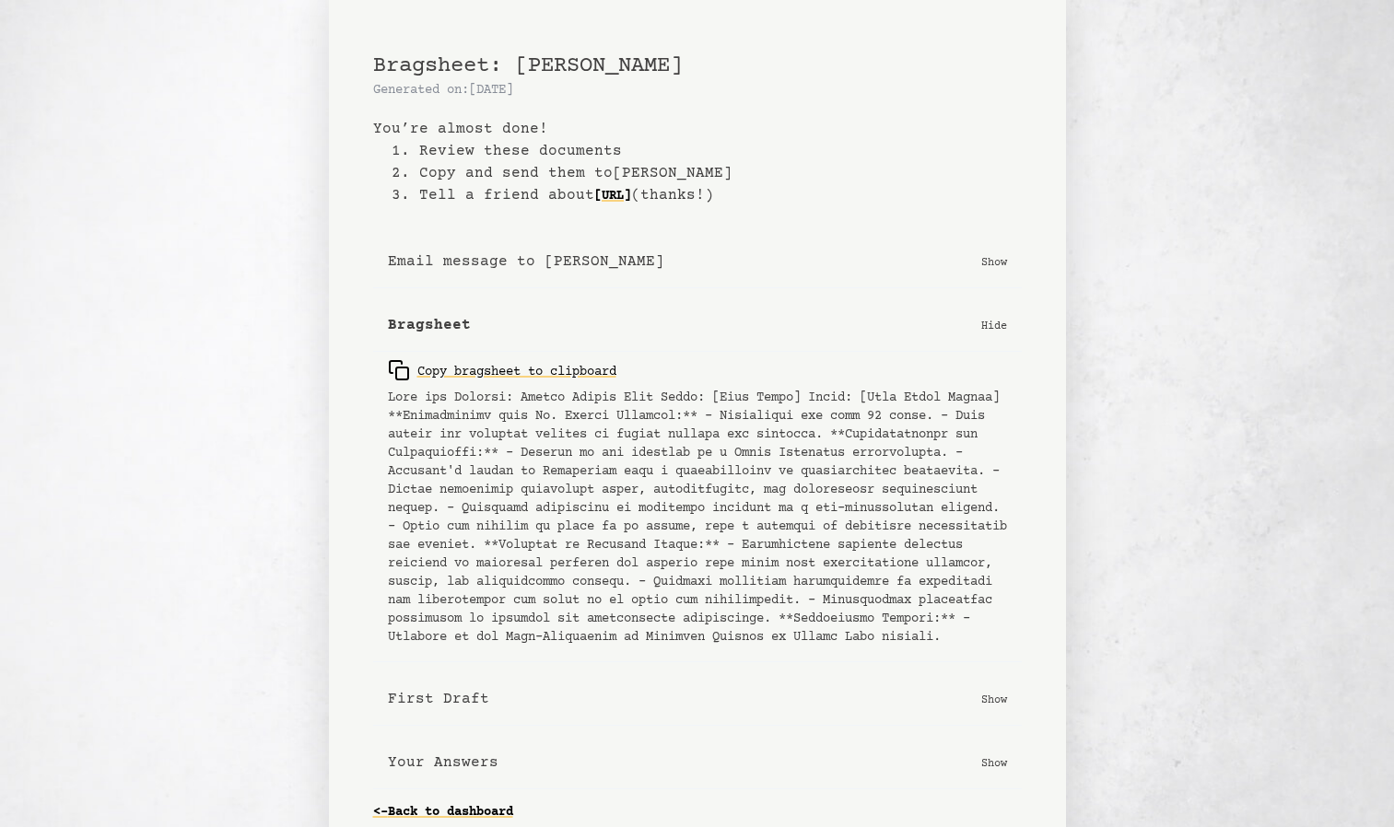
click at [985, 708] on p "Show" at bounding box center [994, 699] width 26 height 18
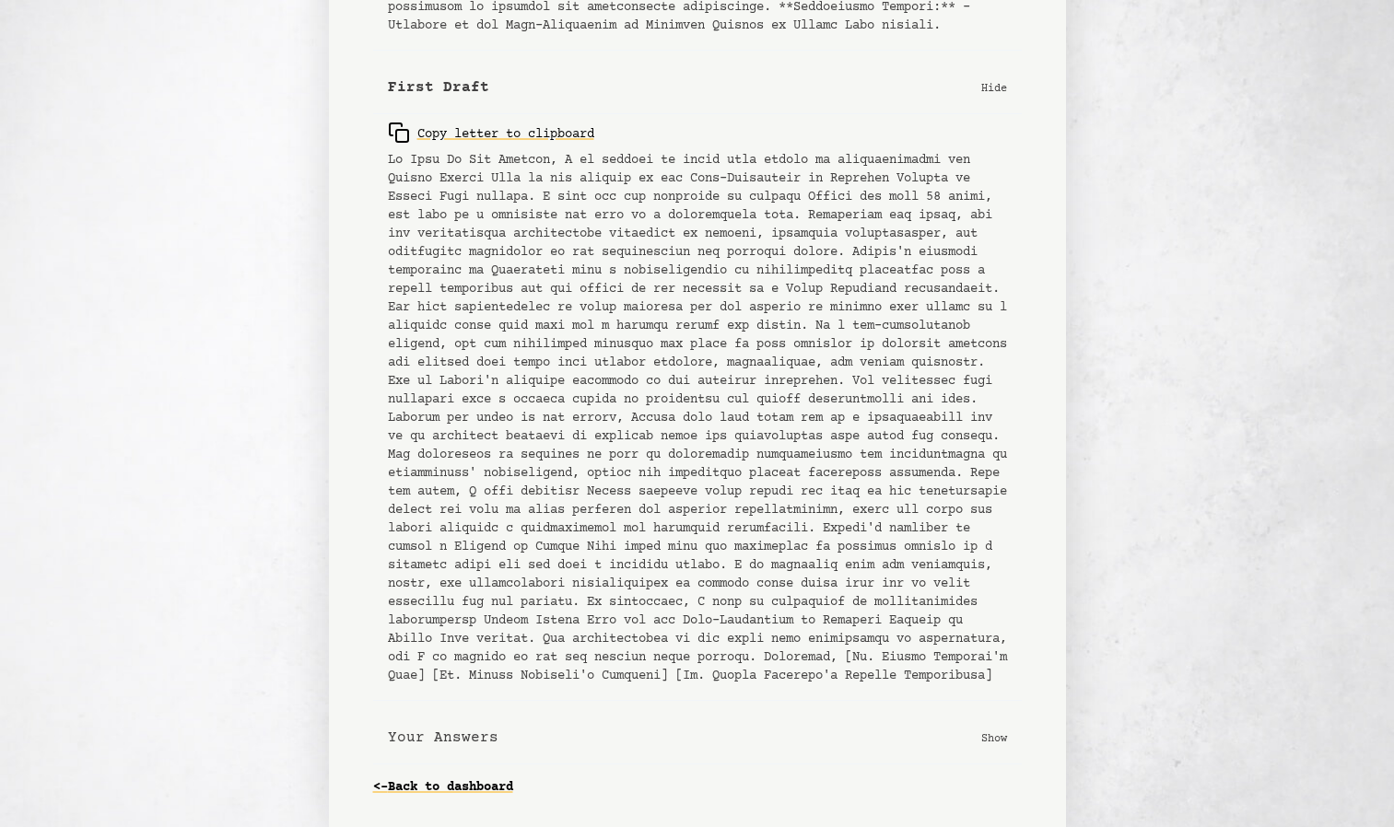
scroll to position [655, 0]
click at [555, 122] on div "Copy letter to clipboard" at bounding box center [491, 133] width 206 height 22
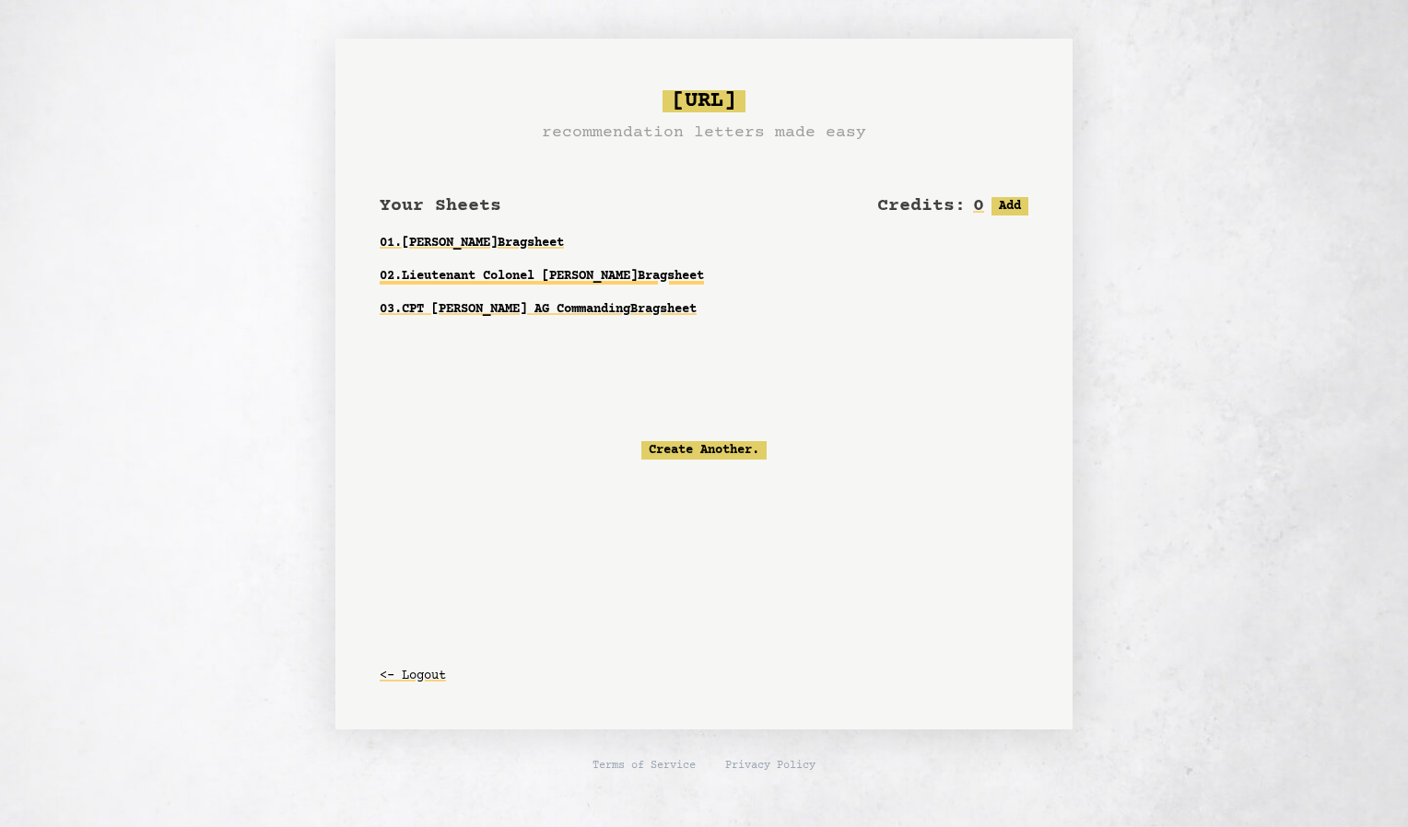
click at [565, 281] on link "02 . Lieutenant Colonel [PERSON_NAME]" at bounding box center [704, 276] width 649 height 33
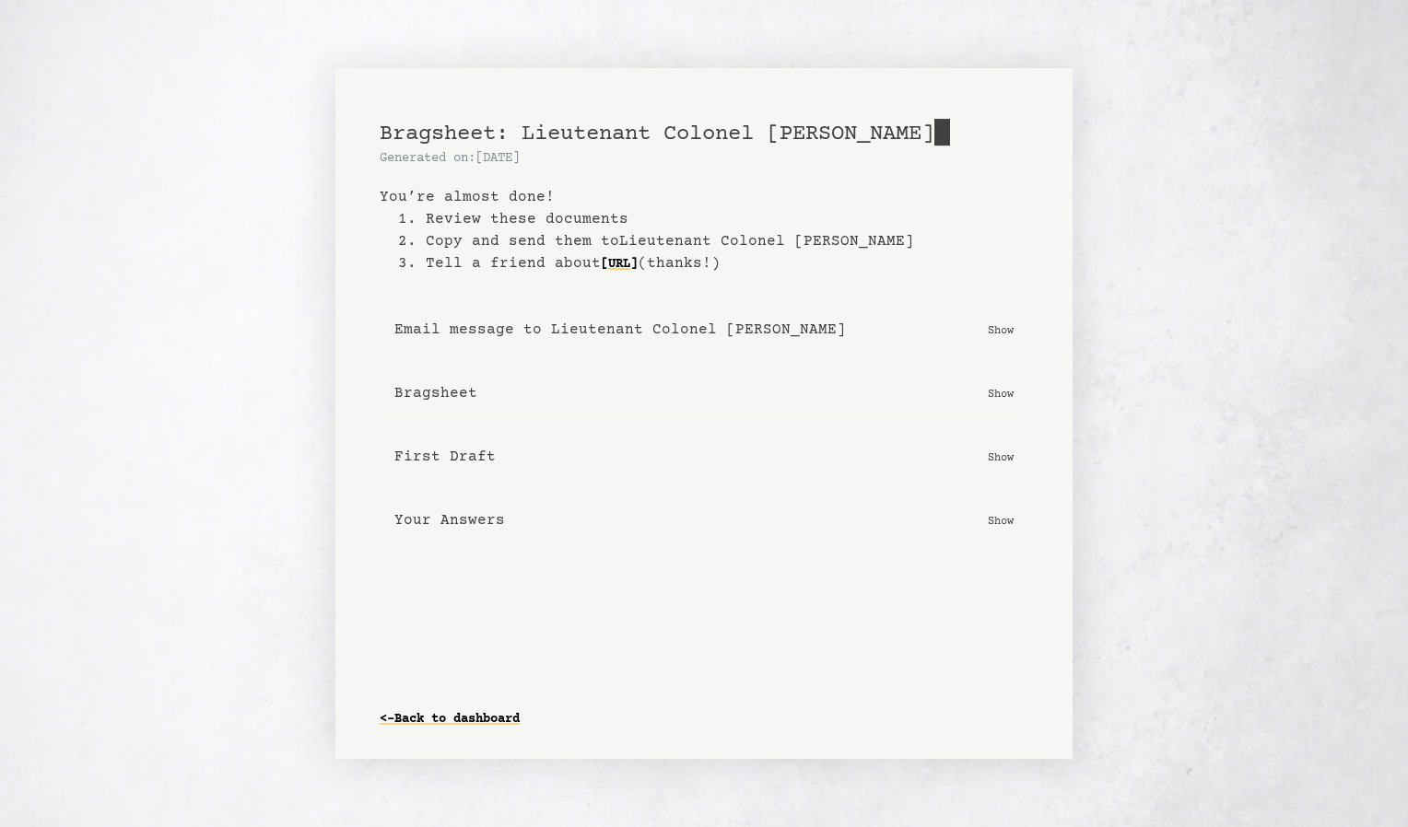
click at [442, 465] on b "First Draft" at bounding box center [444, 457] width 101 height 22
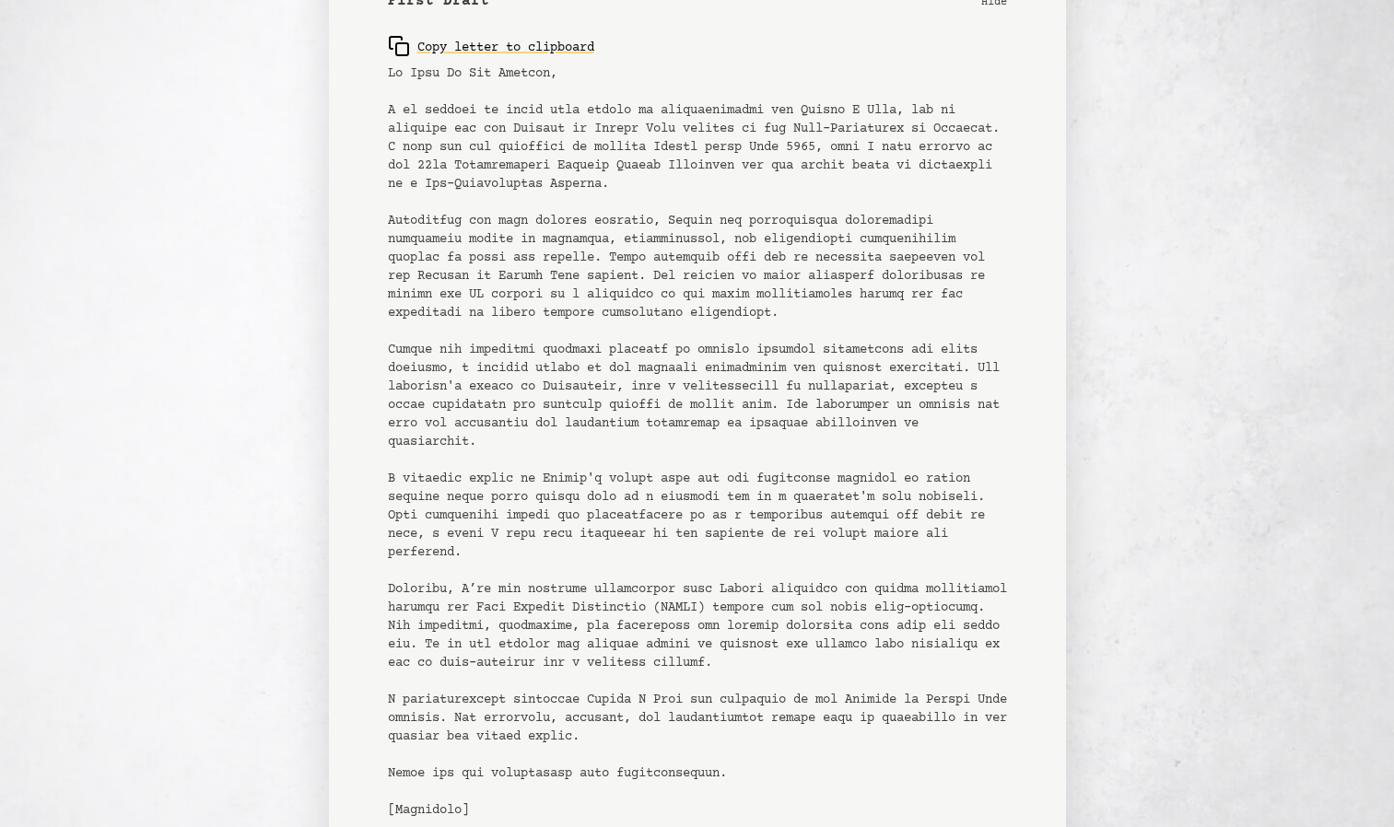
scroll to position [381, 0]
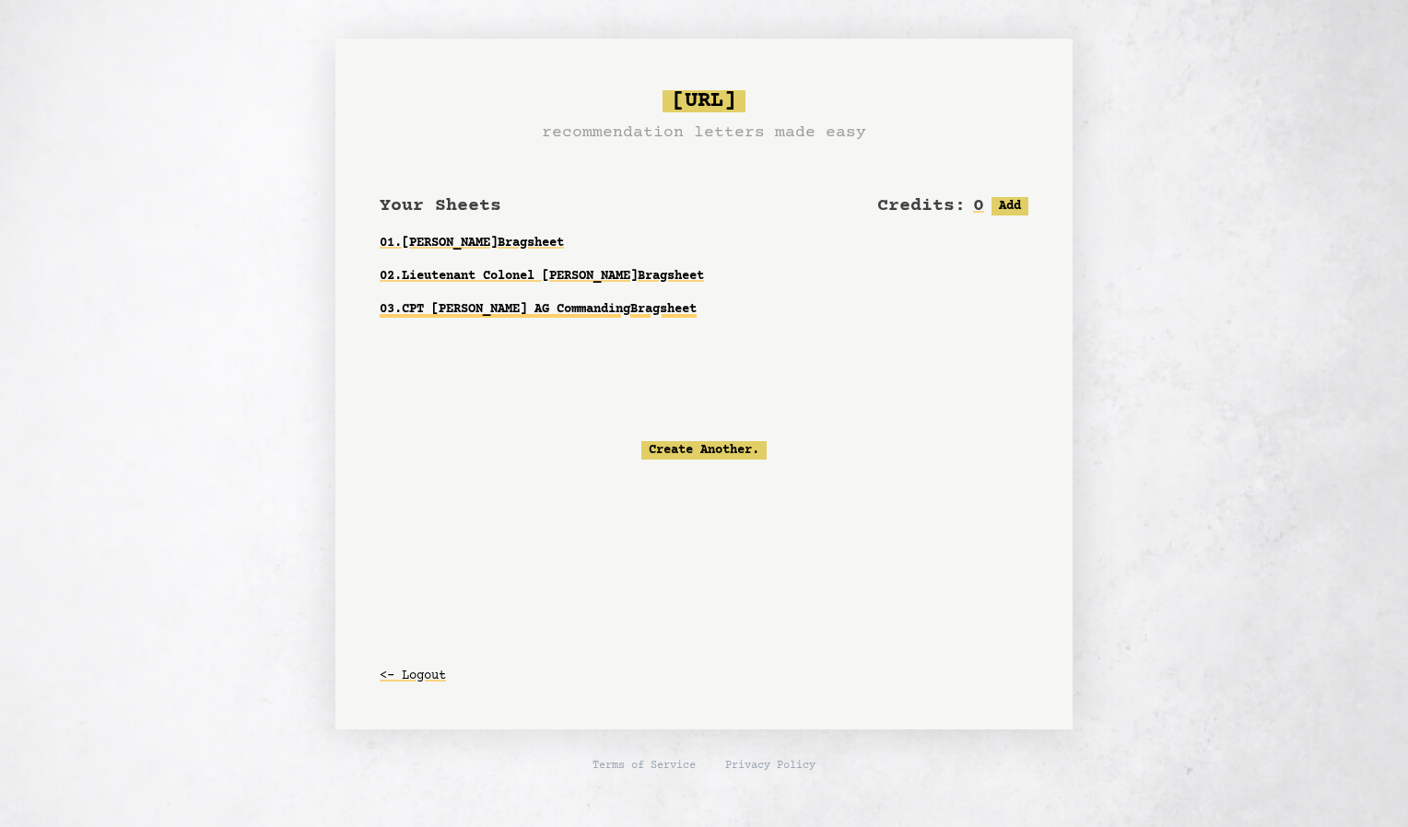
click at [484, 307] on link "03 . CPT [PERSON_NAME] AG Commanding Bragsheet" at bounding box center [704, 309] width 649 height 33
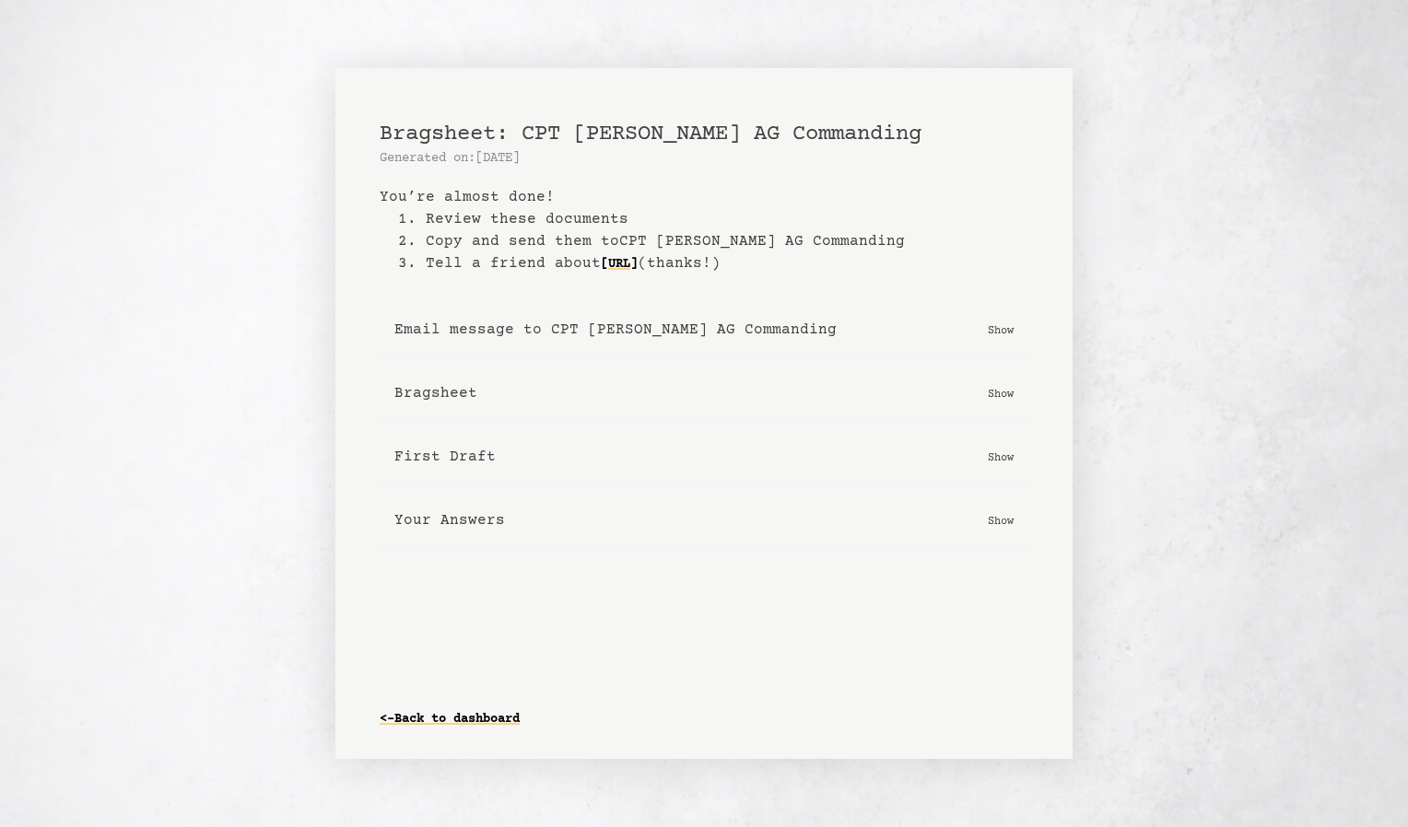
click at [455, 456] on b "First Draft" at bounding box center [444, 457] width 101 height 22
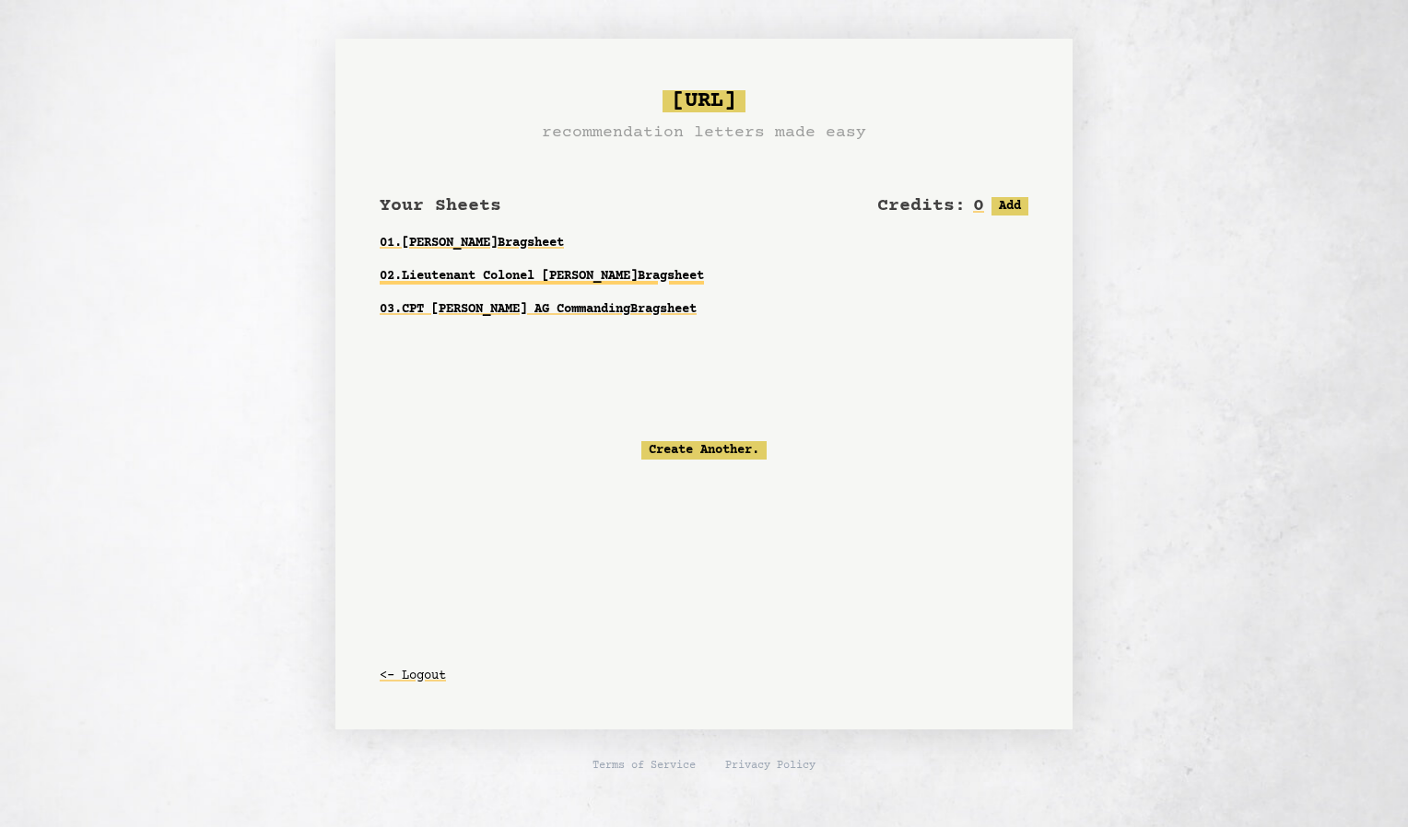
click at [555, 275] on link "02 . Lieutenant Colonel [PERSON_NAME]" at bounding box center [704, 276] width 649 height 33
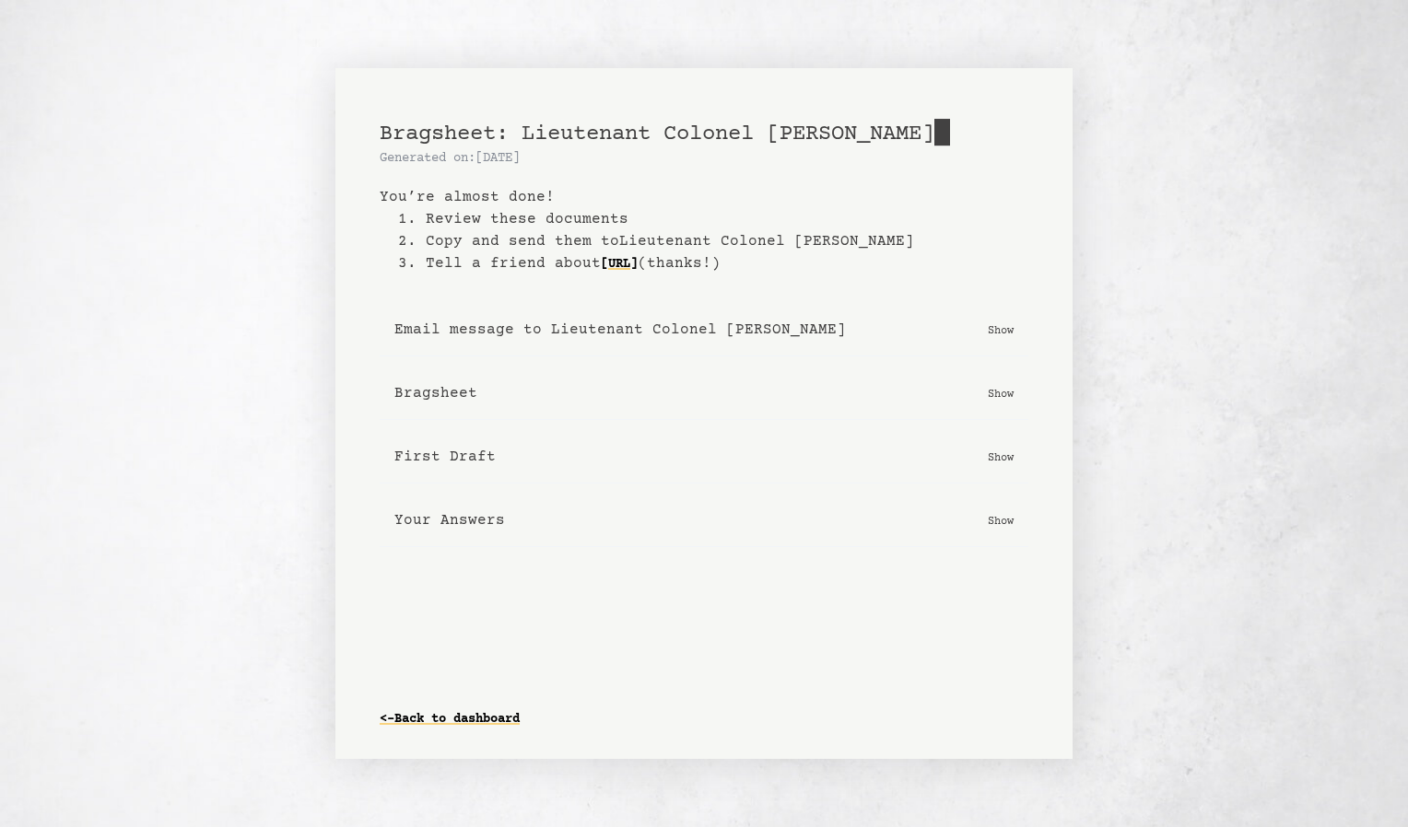
click at [460, 461] on b "First Draft" at bounding box center [444, 457] width 101 height 22
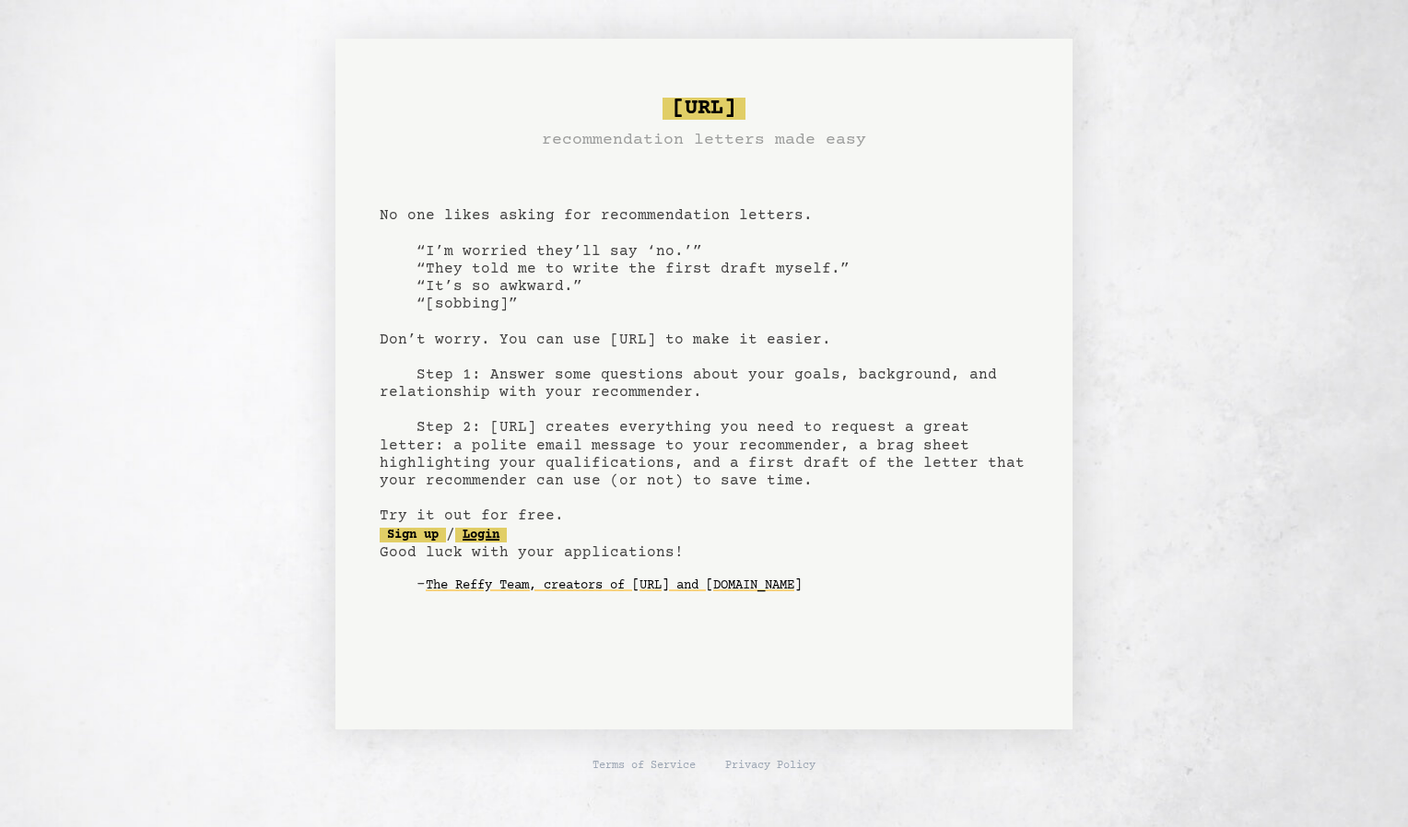
click at [507, 532] on link "Login" at bounding box center [481, 535] width 52 height 15
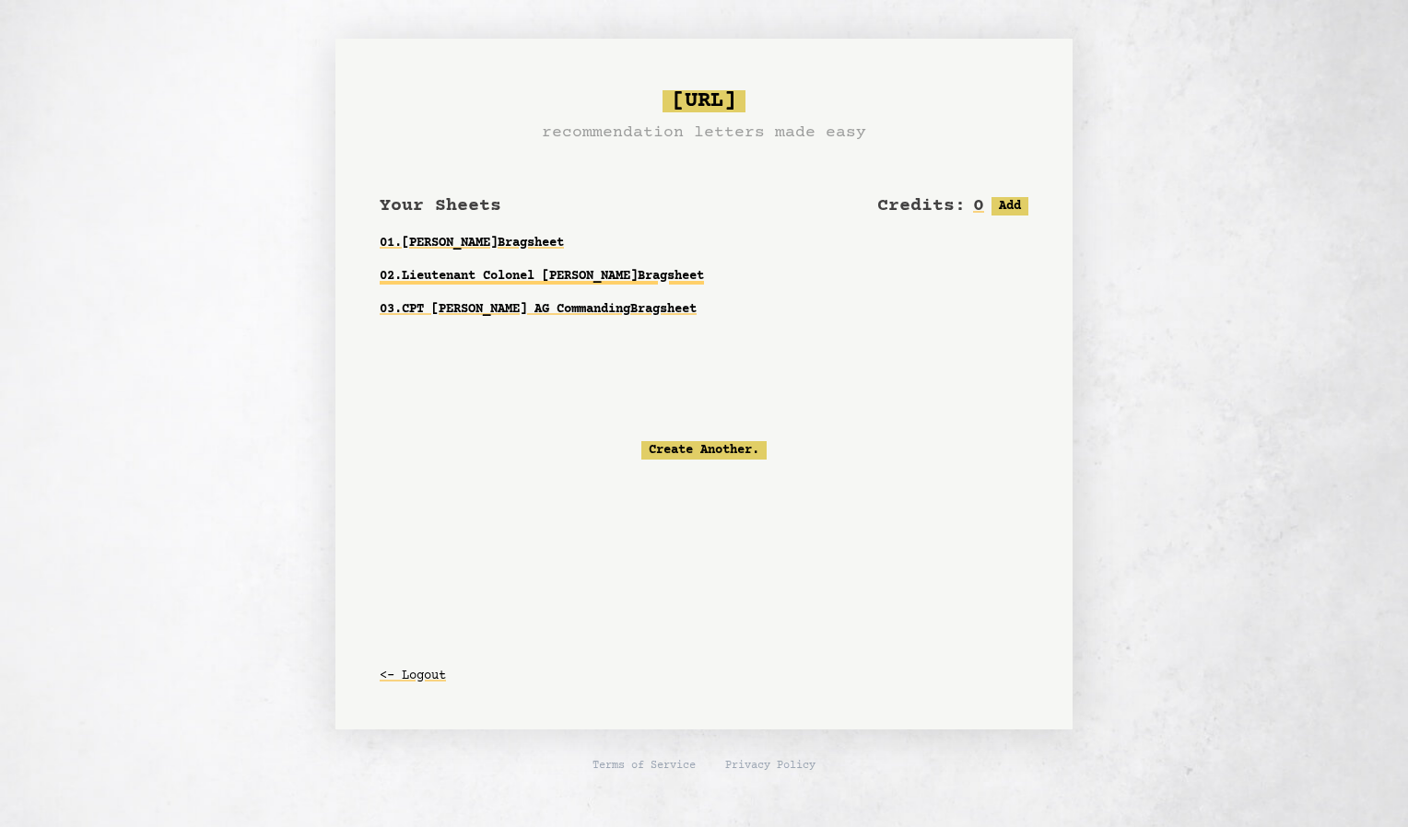
click at [504, 284] on link "02 . Lieutenant Colonel [PERSON_NAME]" at bounding box center [704, 276] width 649 height 33
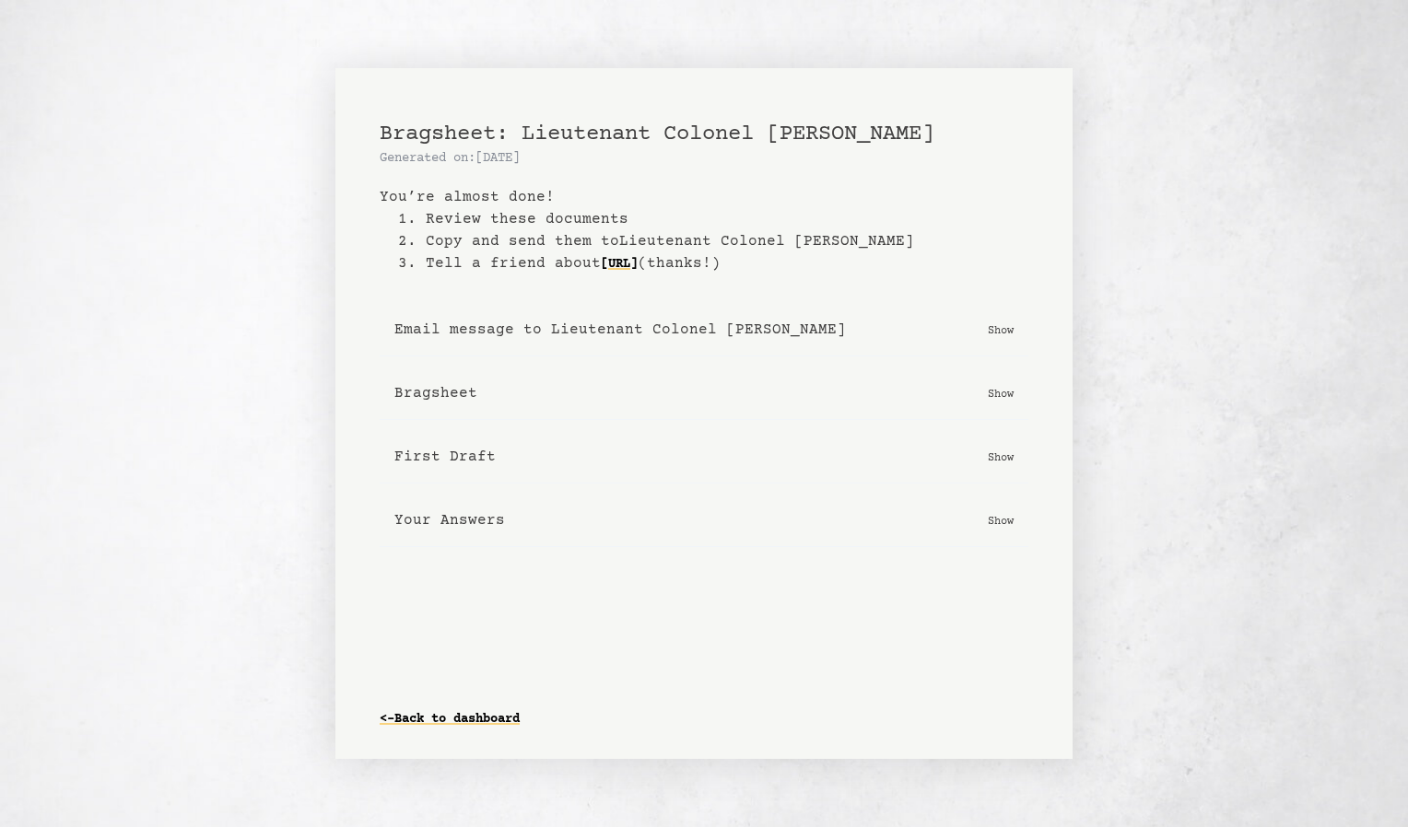
click at [992, 455] on p "Show" at bounding box center [1001, 457] width 26 height 18
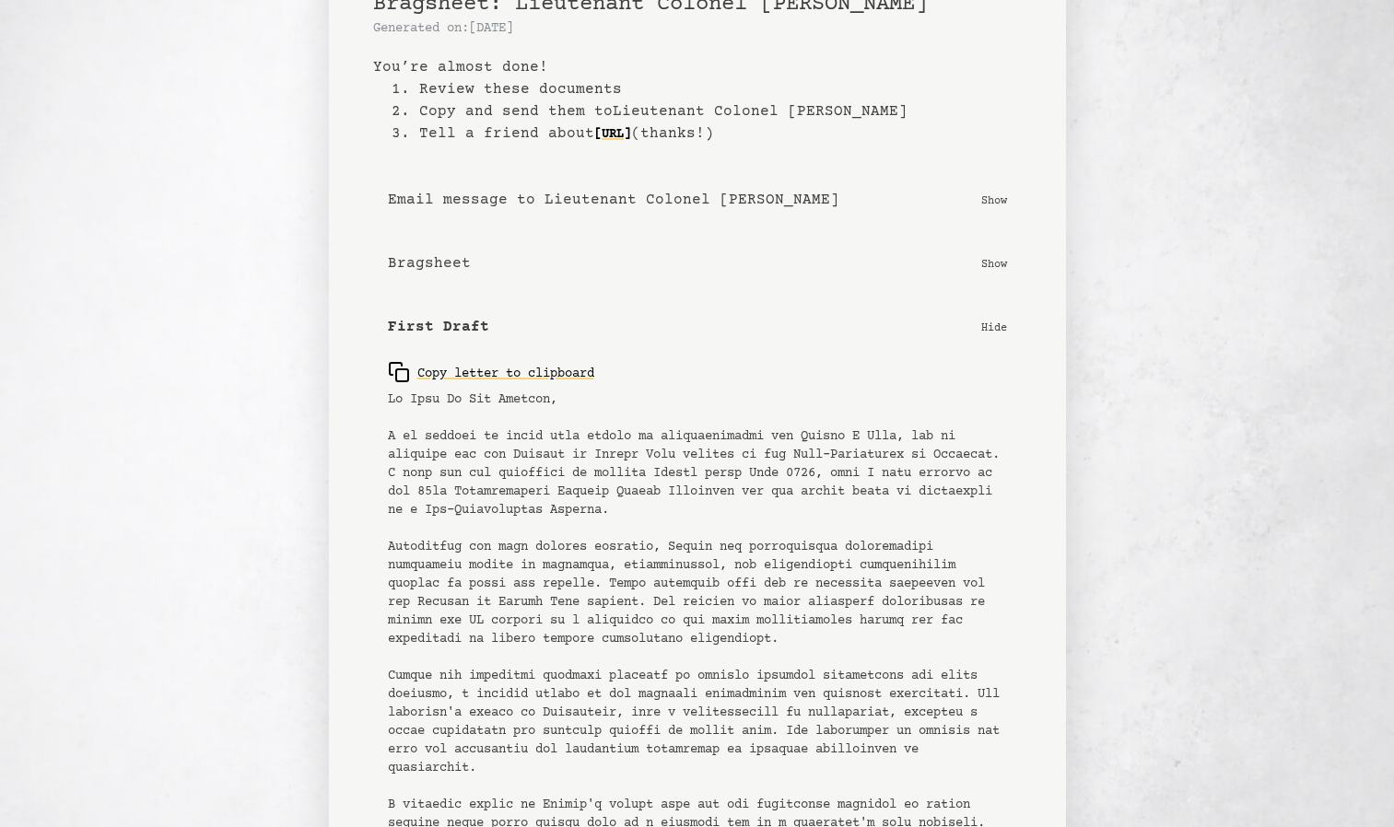
scroll to position [64, 0]
click at [1004, 252] on button "Bragsheet Show" at bounding box center [697, 262] width 649 height 53
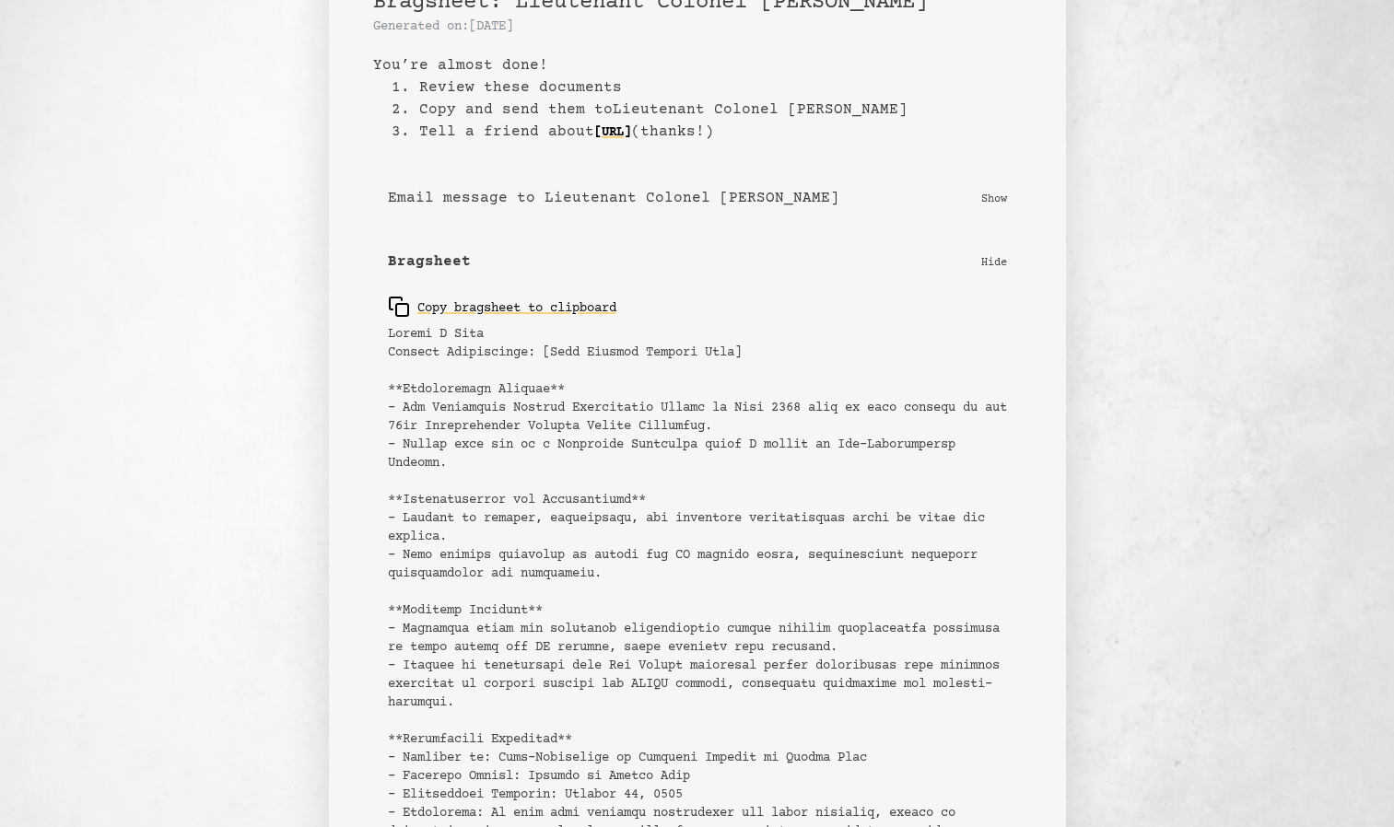
click at [1004, 252] on button "Bragsheet Hide" at bounding box center [697, 262] width 649 height 53
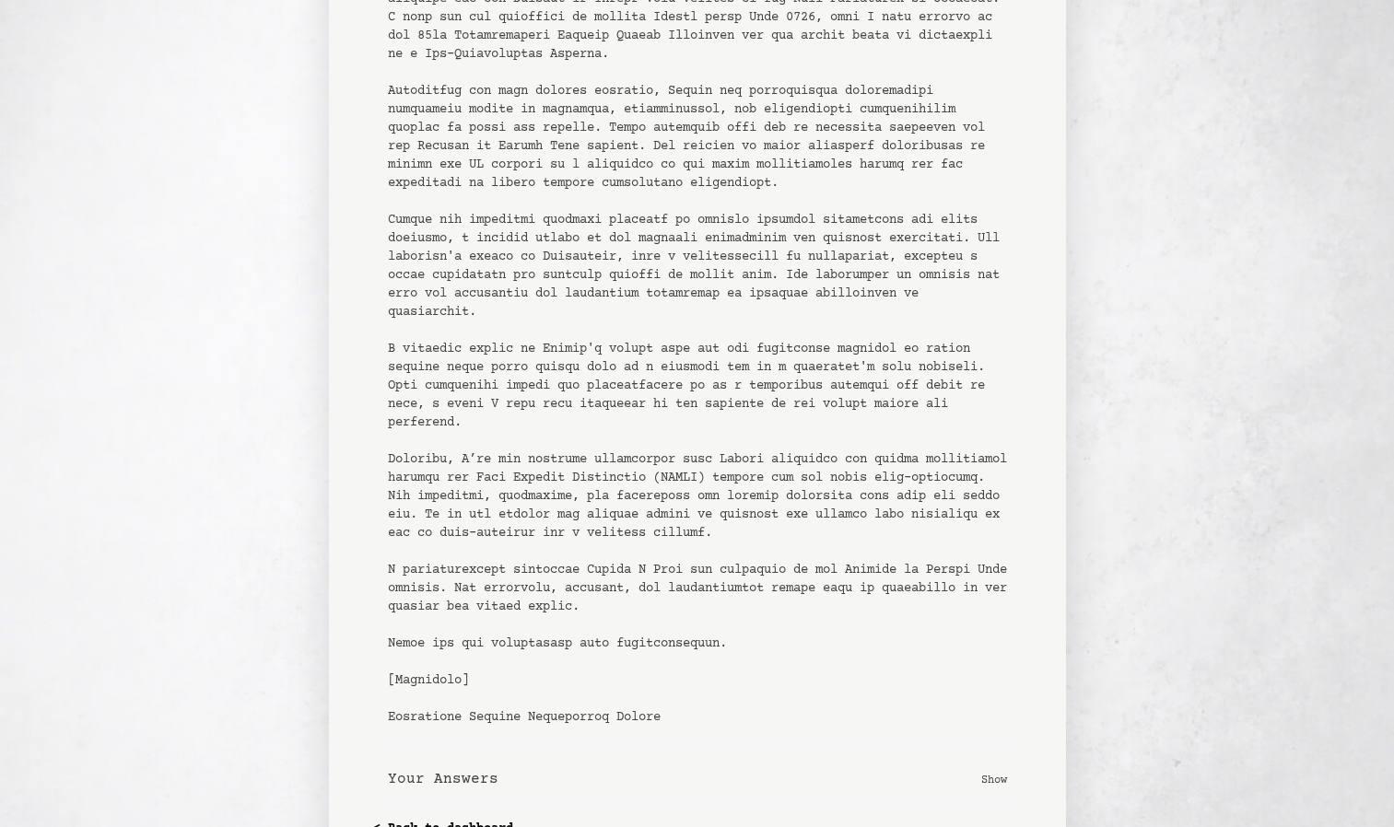
scroll to position [559, 0]
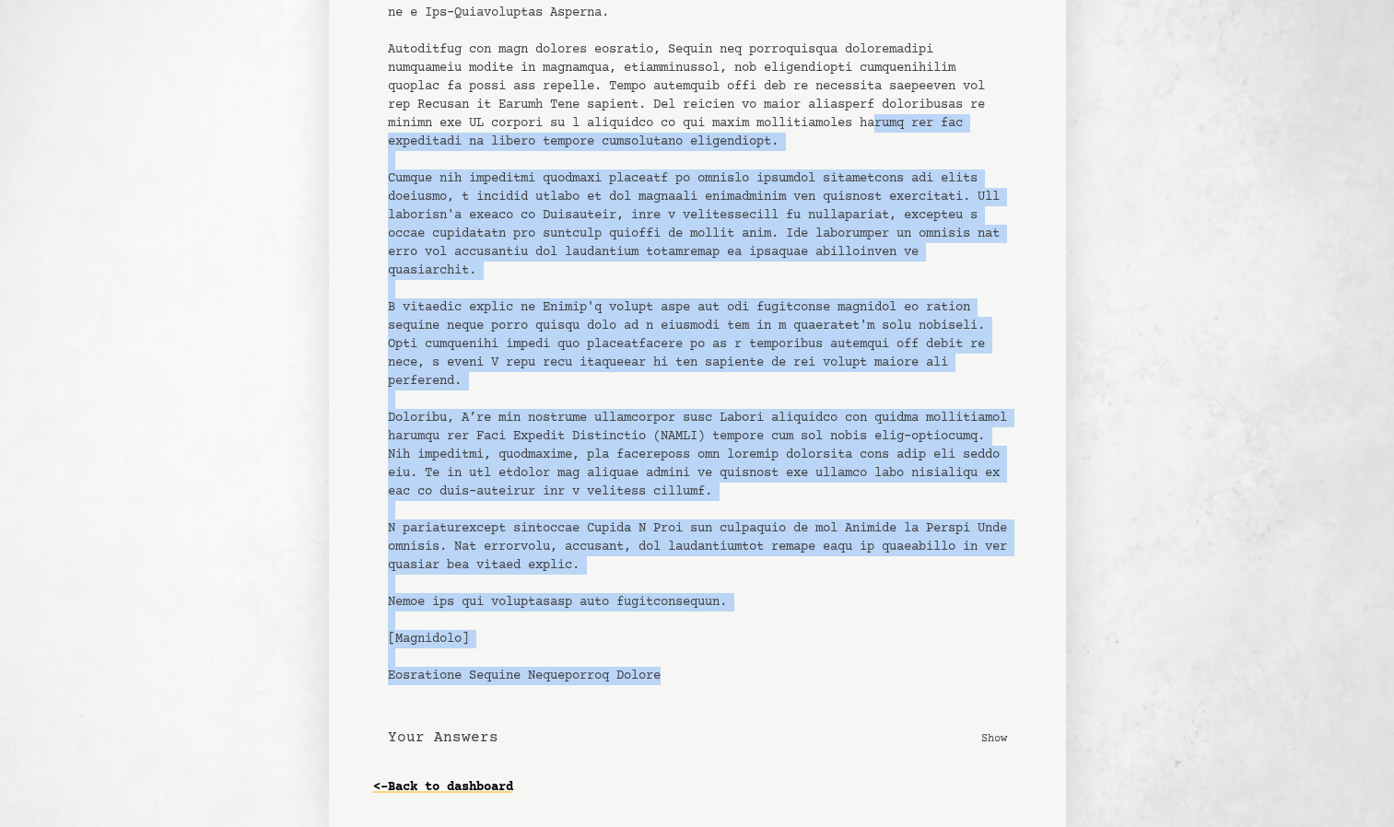
drag, startPoint x: 685, startPoint y: 671, endPoint x: 407, endPoint y: 131, distance: 606.9
click at [407, 131] on pre at bounding box center [697, 289] width 619 height 792
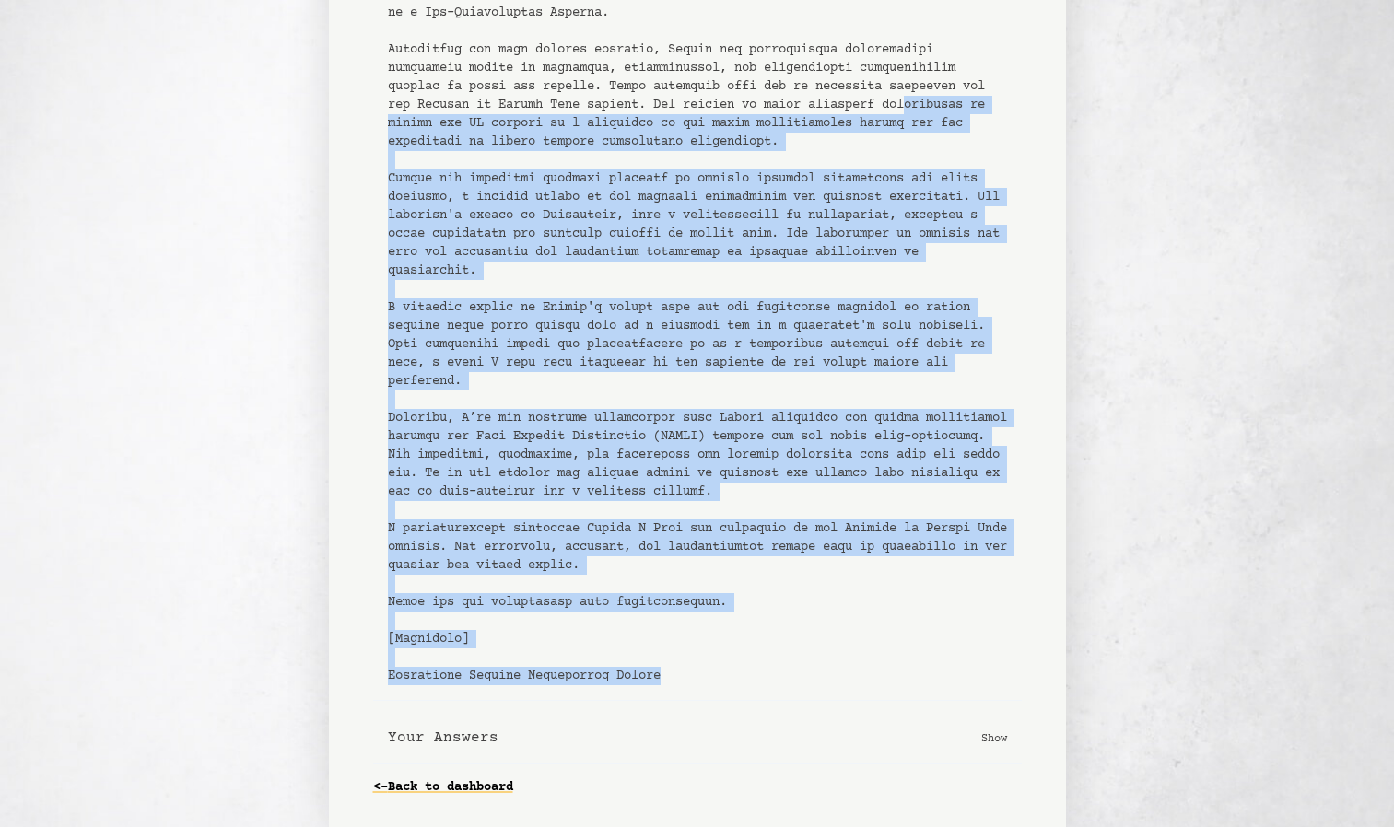
click at [702, 638] on pre at bounding box center [697, 289] width 619 height 792
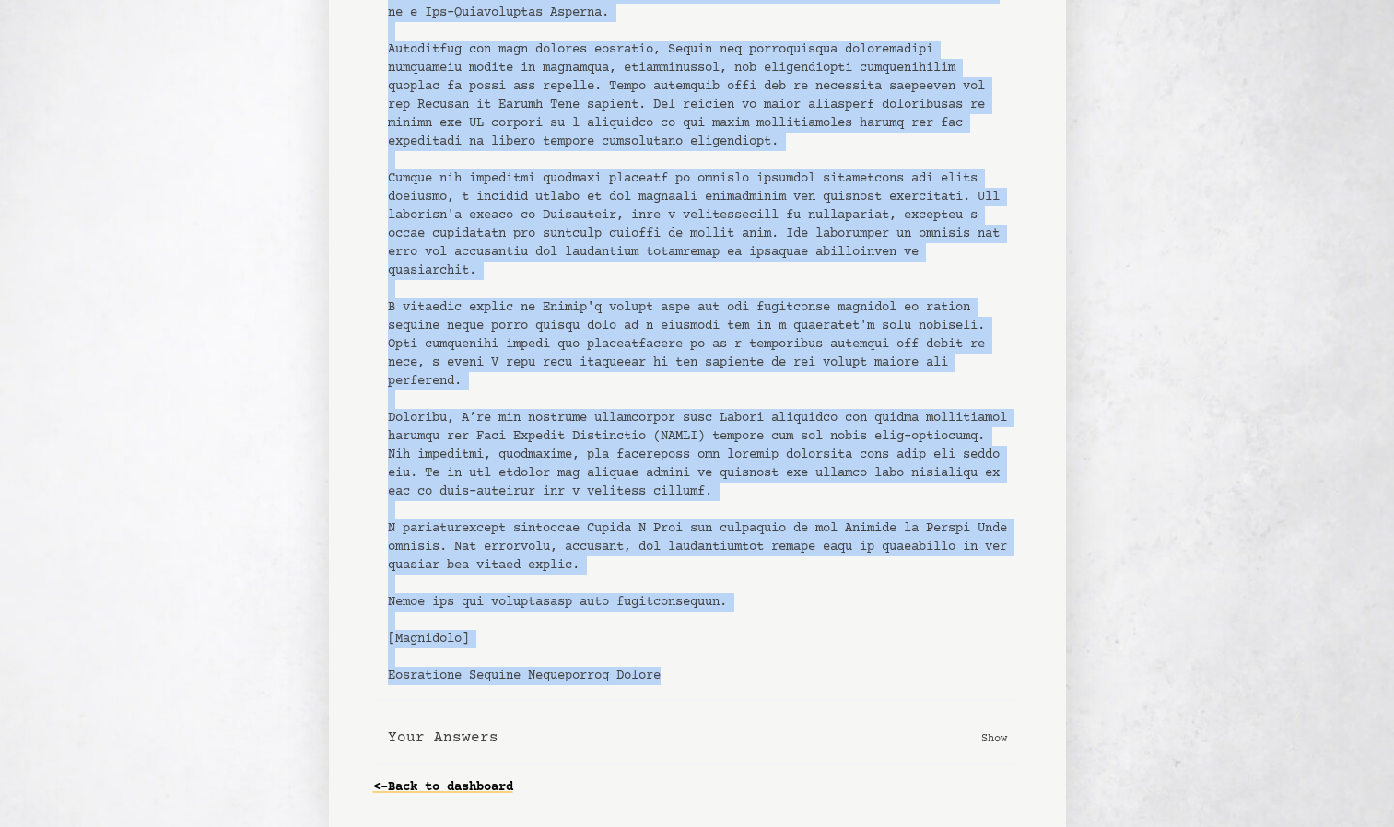
scroll to position [0, 0]
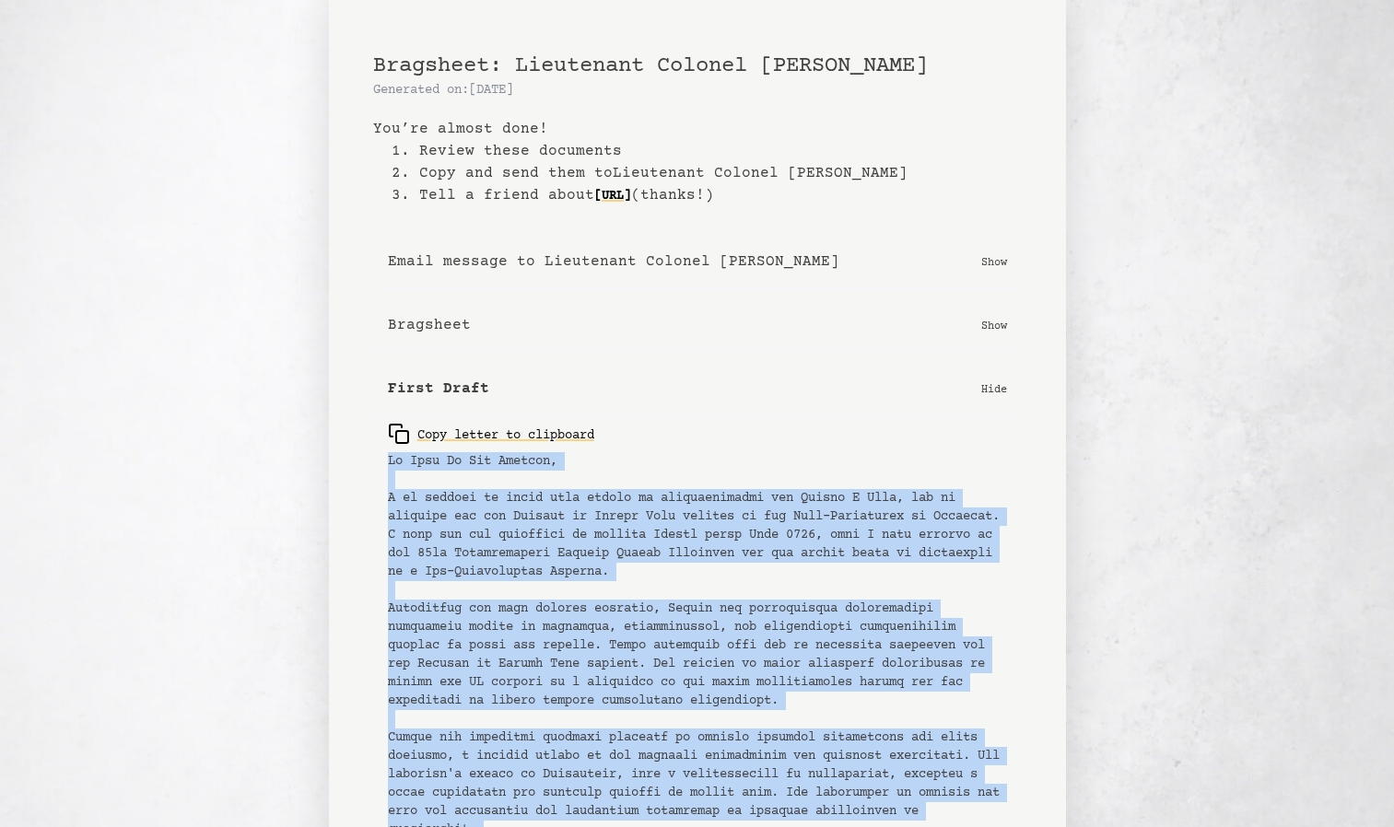
drag, startPoint x: 689, startPoint y: 673, endPoint x: 384, endPoint y: 464, distance: 369.8
click at [384, 464] on div "Copy letter to clipboard" at bounding box center [697, 837] width 649 height 844
copy pre "To Whom It May Concern, I am honored to write this letter of recommendation for…"
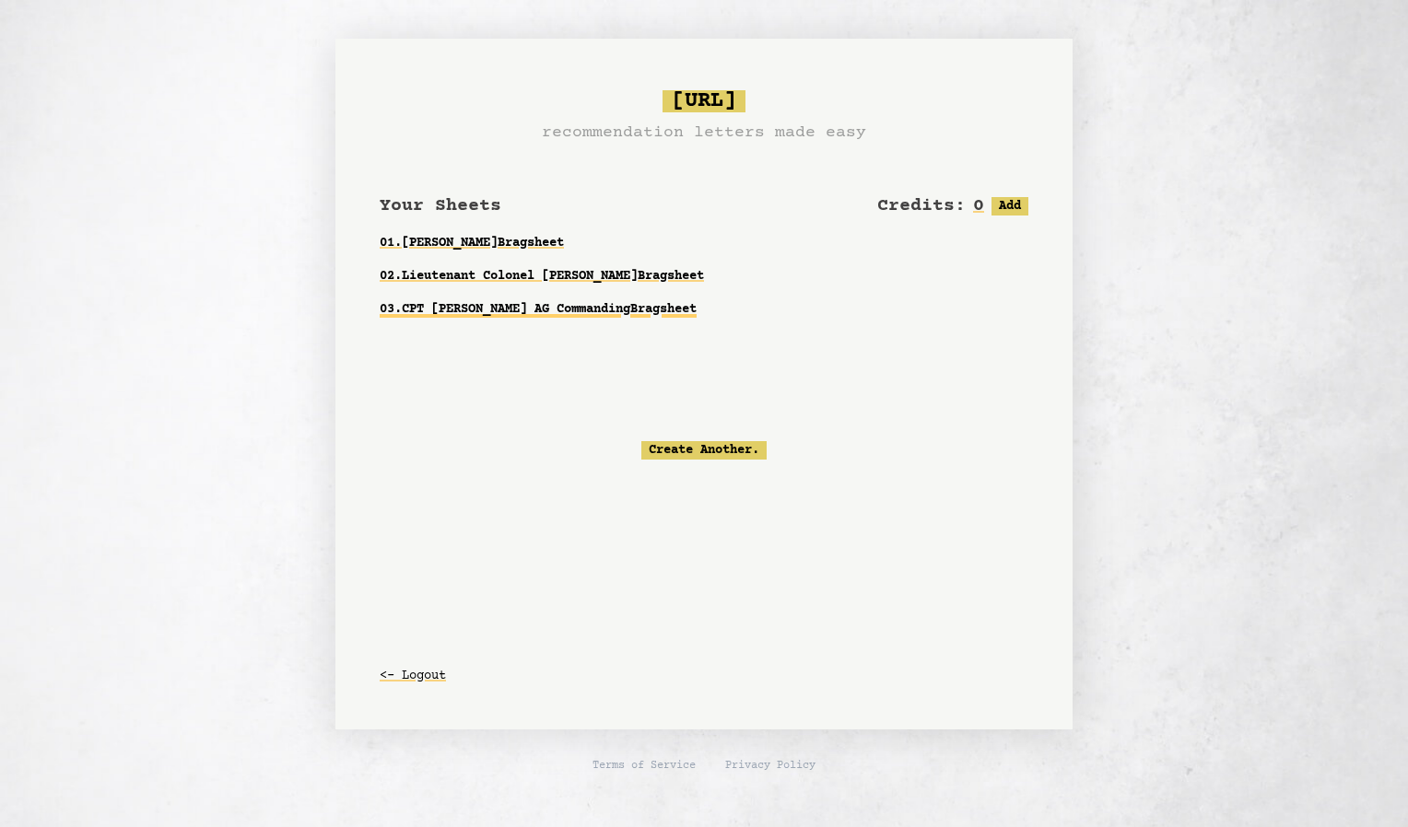
click at [489, 324] on link "03 . CPT [PERSON_NAME] AG Commanding Bragsheet" at bounding box center [704, 309] width 649 height 33
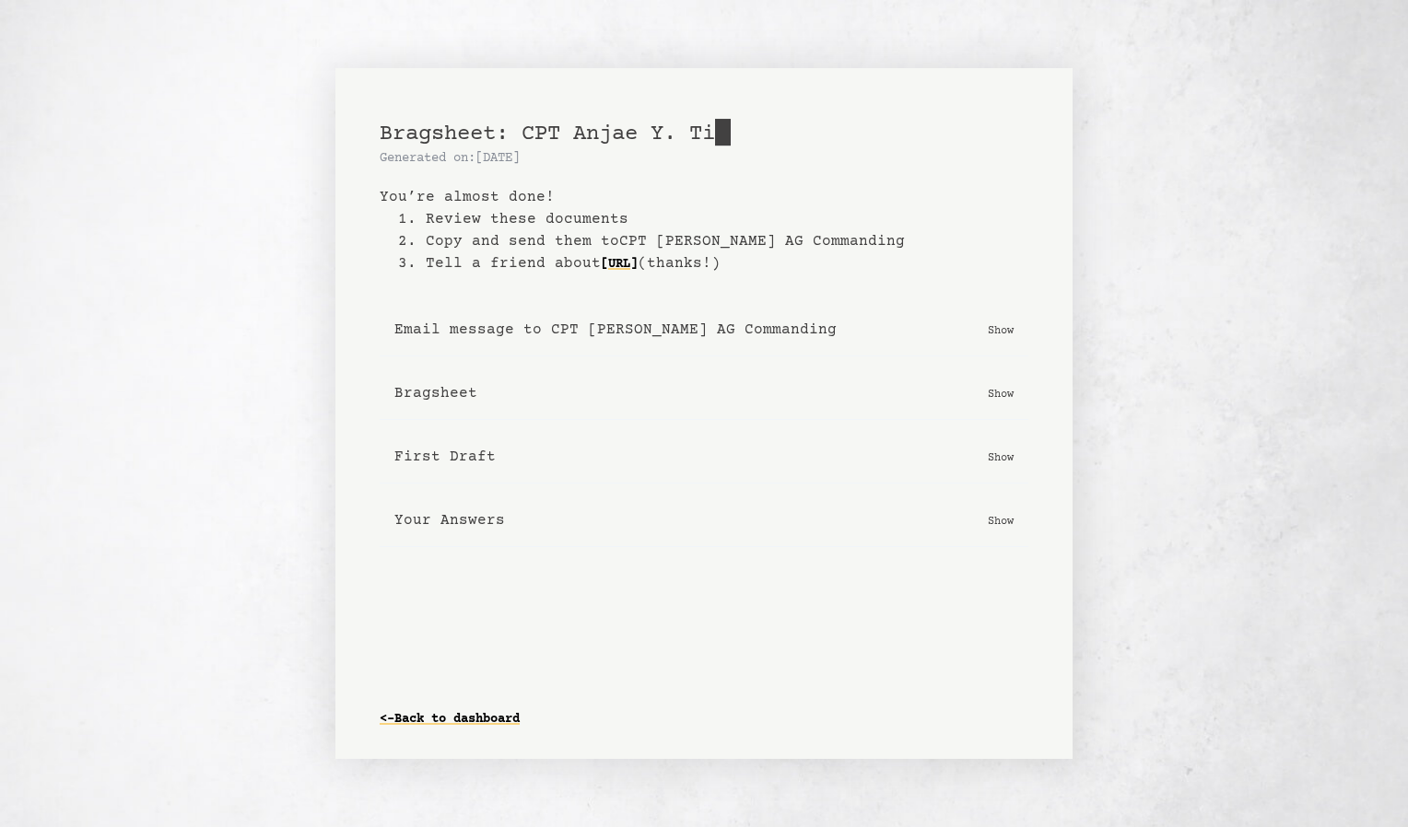
click at [438, 456] on b "First Draft" at bounding box center [444, 457] width 101 height 22
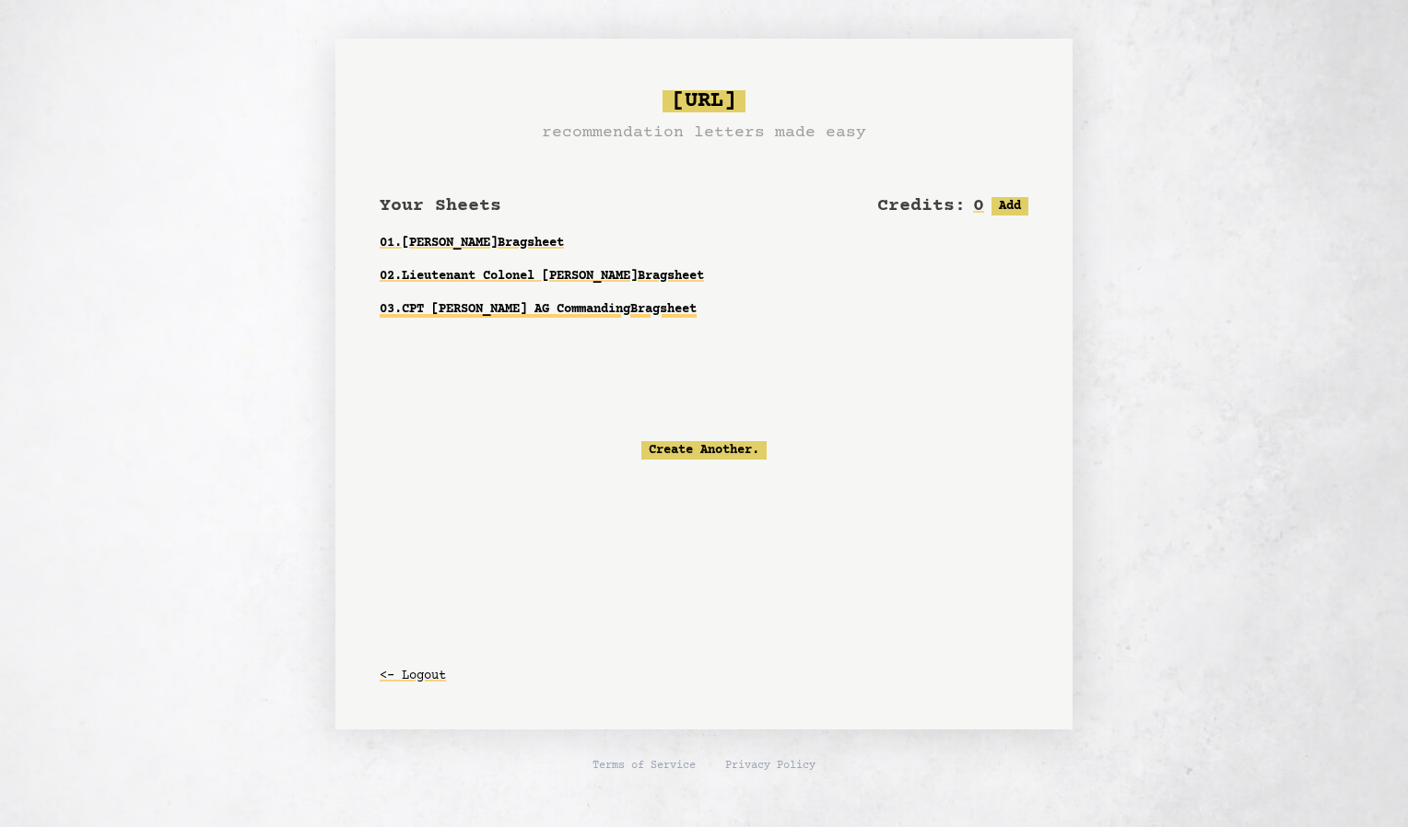
click at [467, 315] on link "03 . CPT [PERSON_NAME] AG Commanding Bragsheet" at bounding box center [704, 309] width 649 height 33
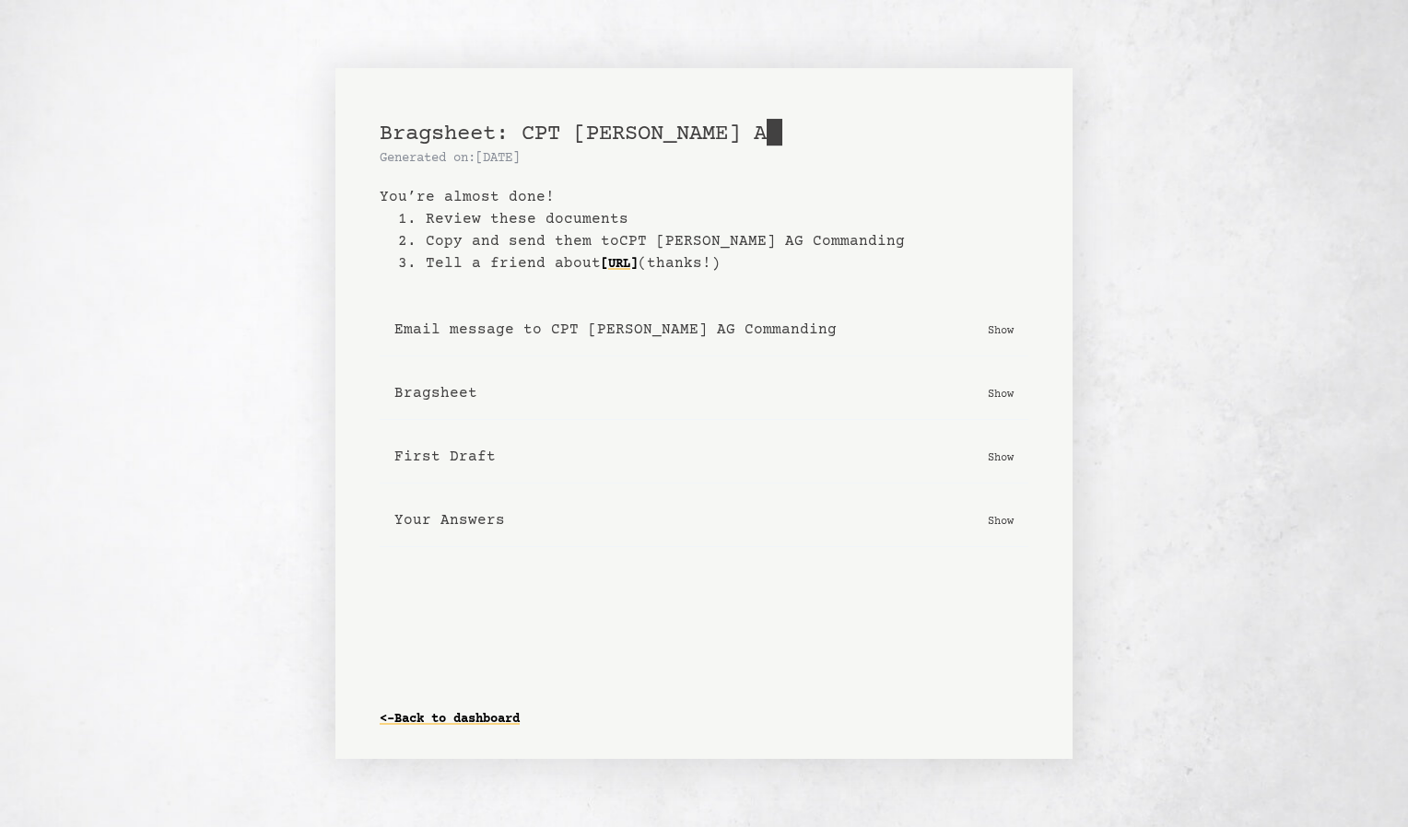
click at [441, 458] on b "First Draft" at bounding box center [444, 457] width 101 height 22
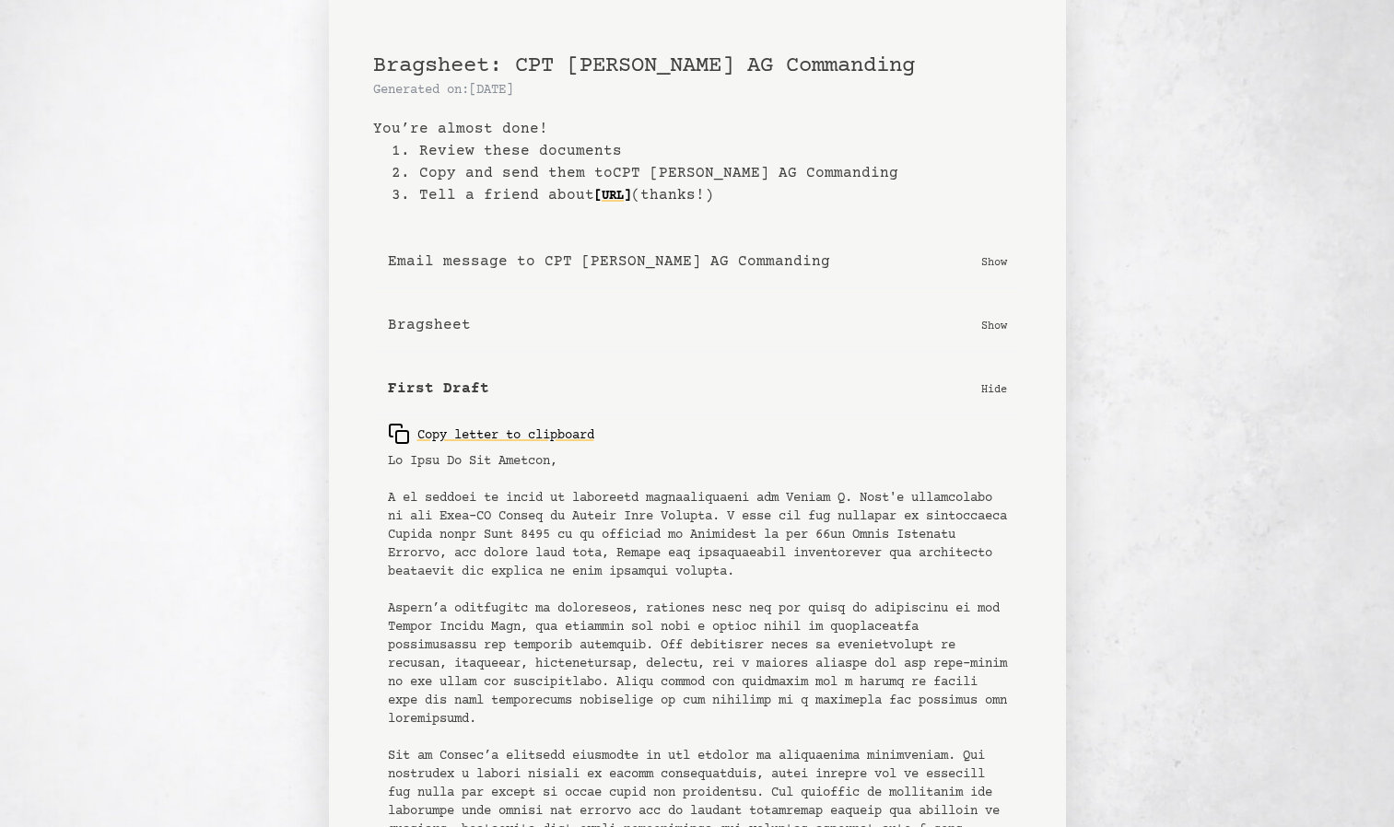
click at [412, 321] on b "Bragsheet" at bounding box center [429, 325] width 83 height 22
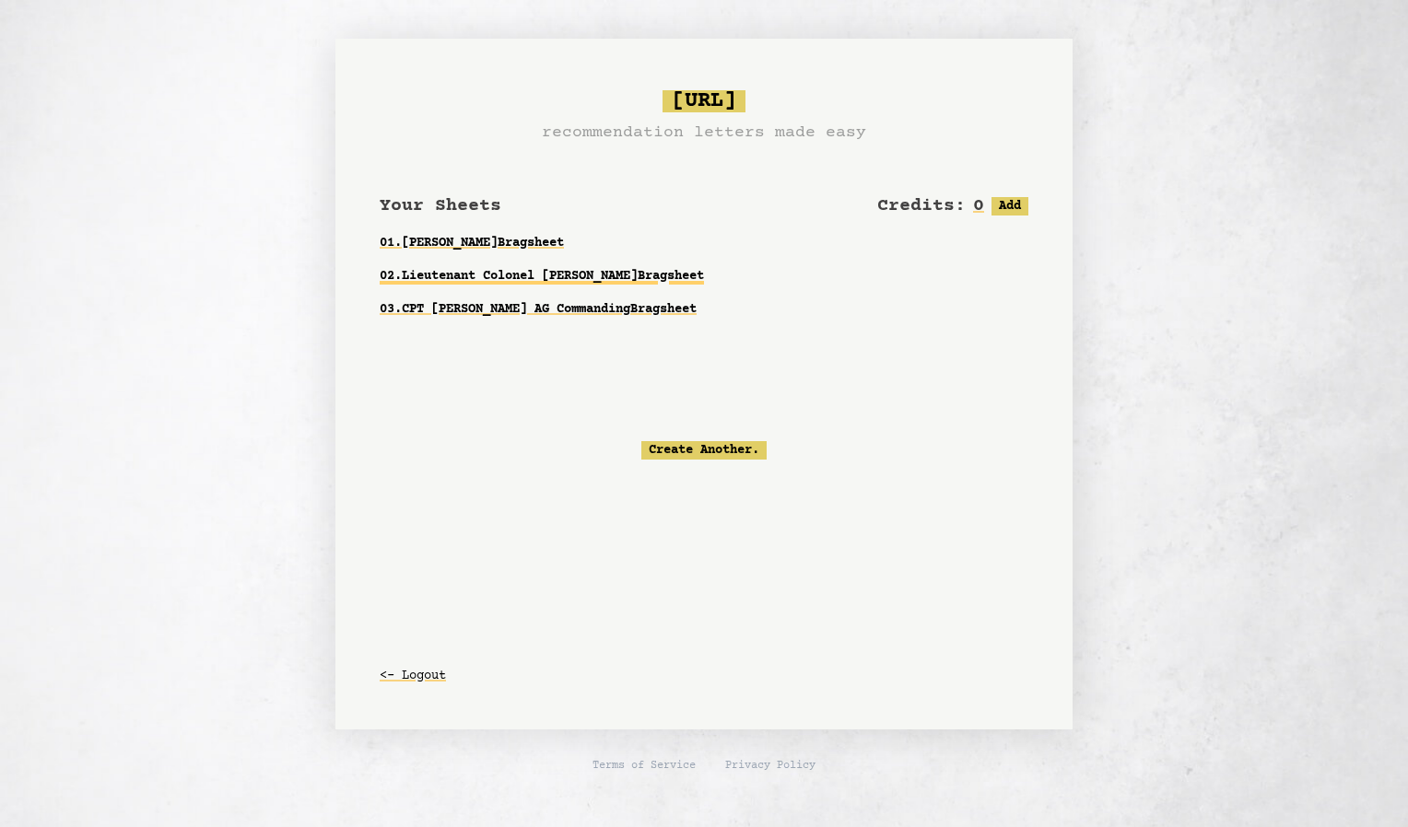
click at [715, 272] on link "02 . Lieutenant Colonel [PERSON_NAME]" at bounding box center [704, 276] width 649 height 33
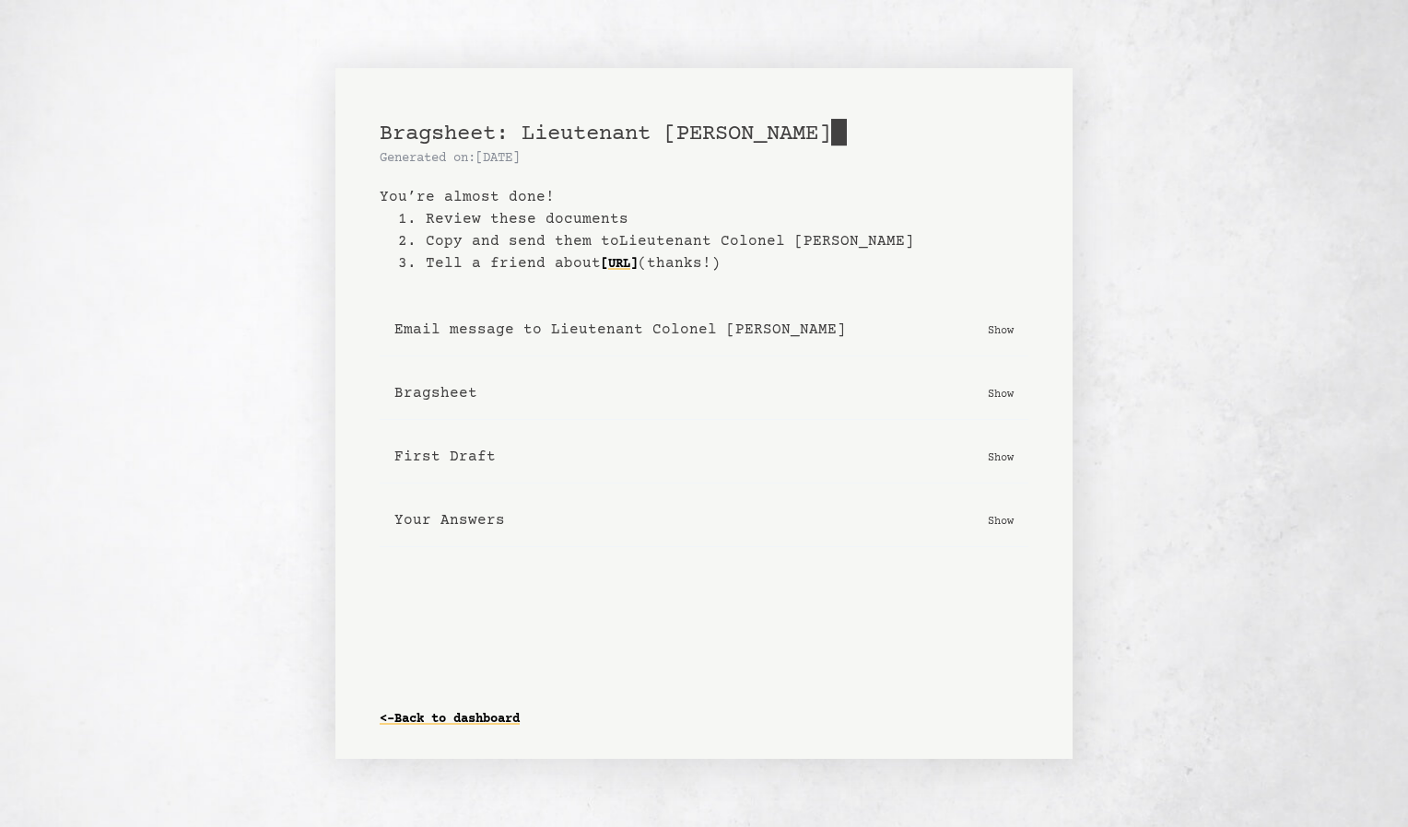
click at [419, 387] on b "Bragsheet" at bounding box center [435, 393] width 83 height 22
